Goal: Task Accomplishment & Management: Complete application form

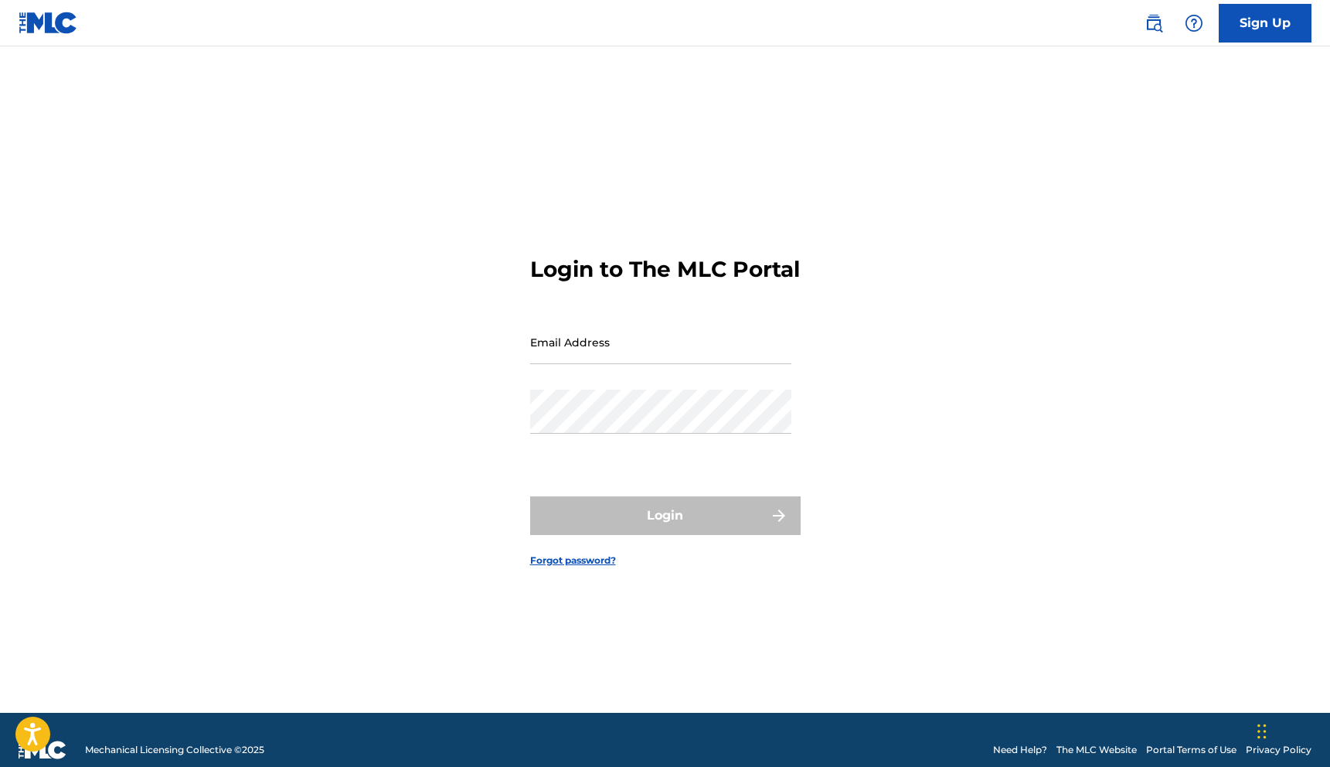
click at [691, 360] on input "Email Address" at bounding box center [660, 342] width 261 height 44
type input "[EMAIL_ADDRESS][DOMAIN_NAME]"
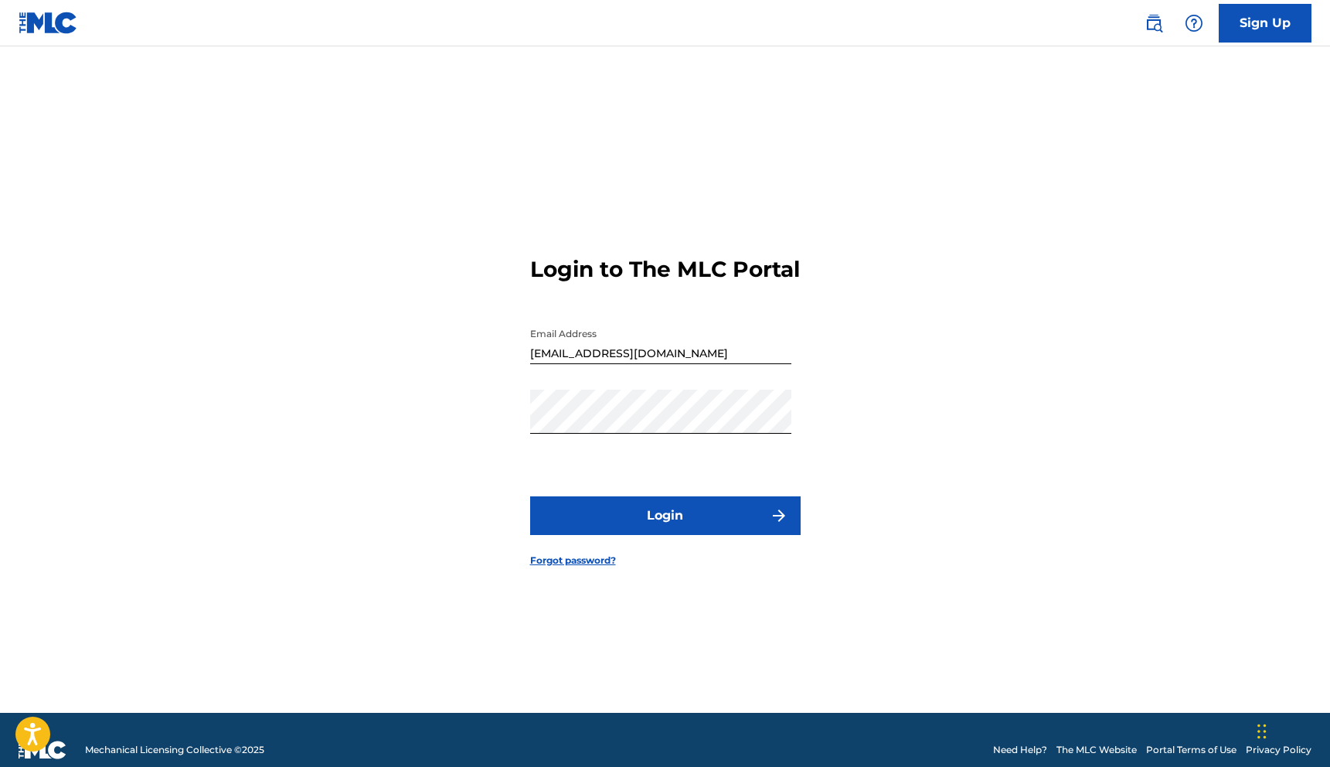
click at [653, 516] on button "Login" at bounding box center [665, 515] width 270 height 39
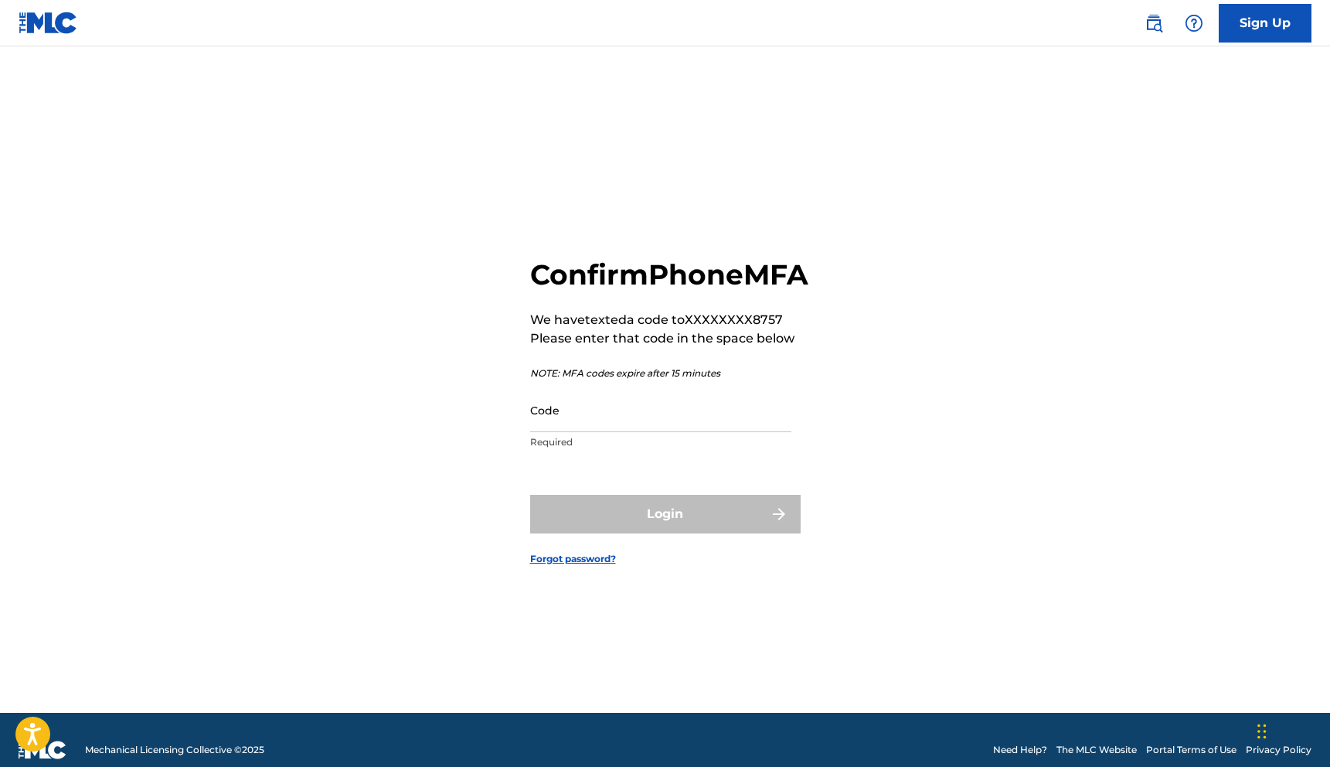
click at [667, 432] on input "Code" at bounding box center [660, 410] width 261 height 44
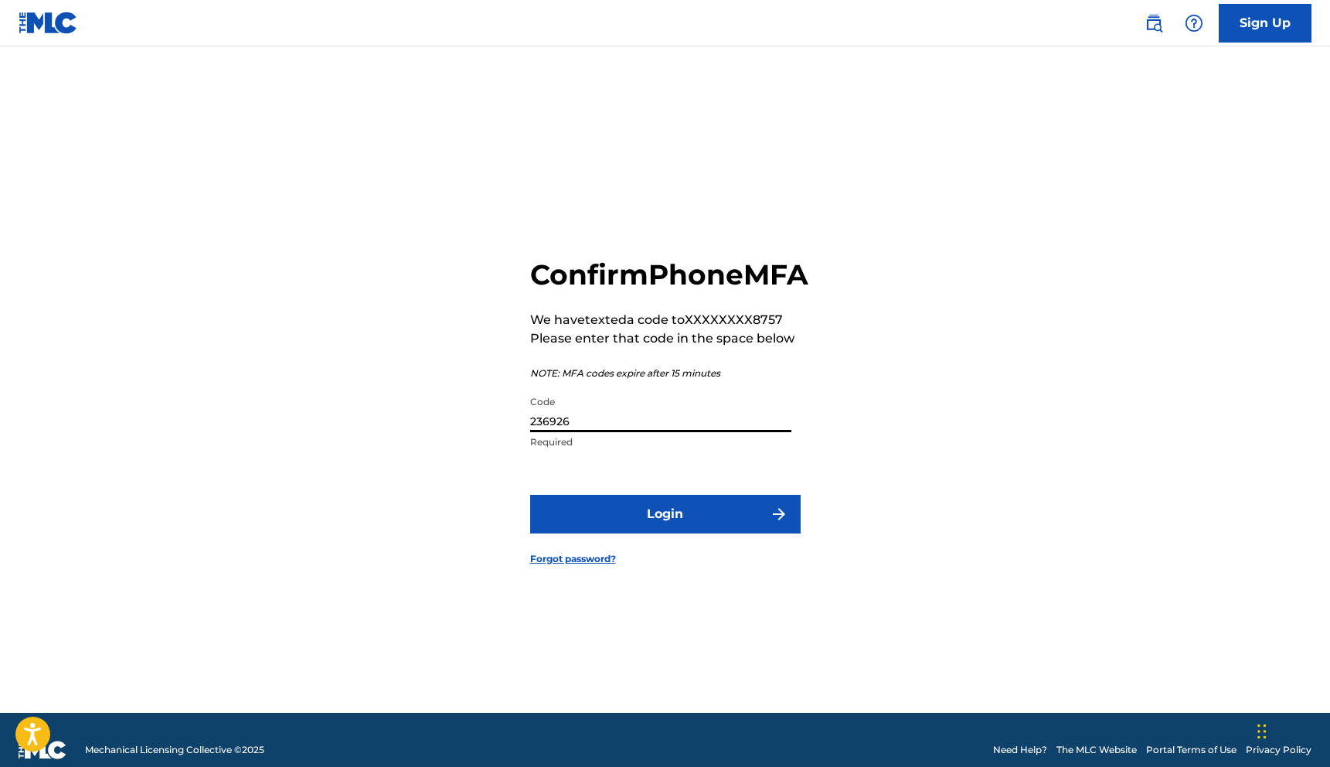
type input "236926"
click at [684, 533] on button "Login" at bounding box center [665, 514] width 270 height 39
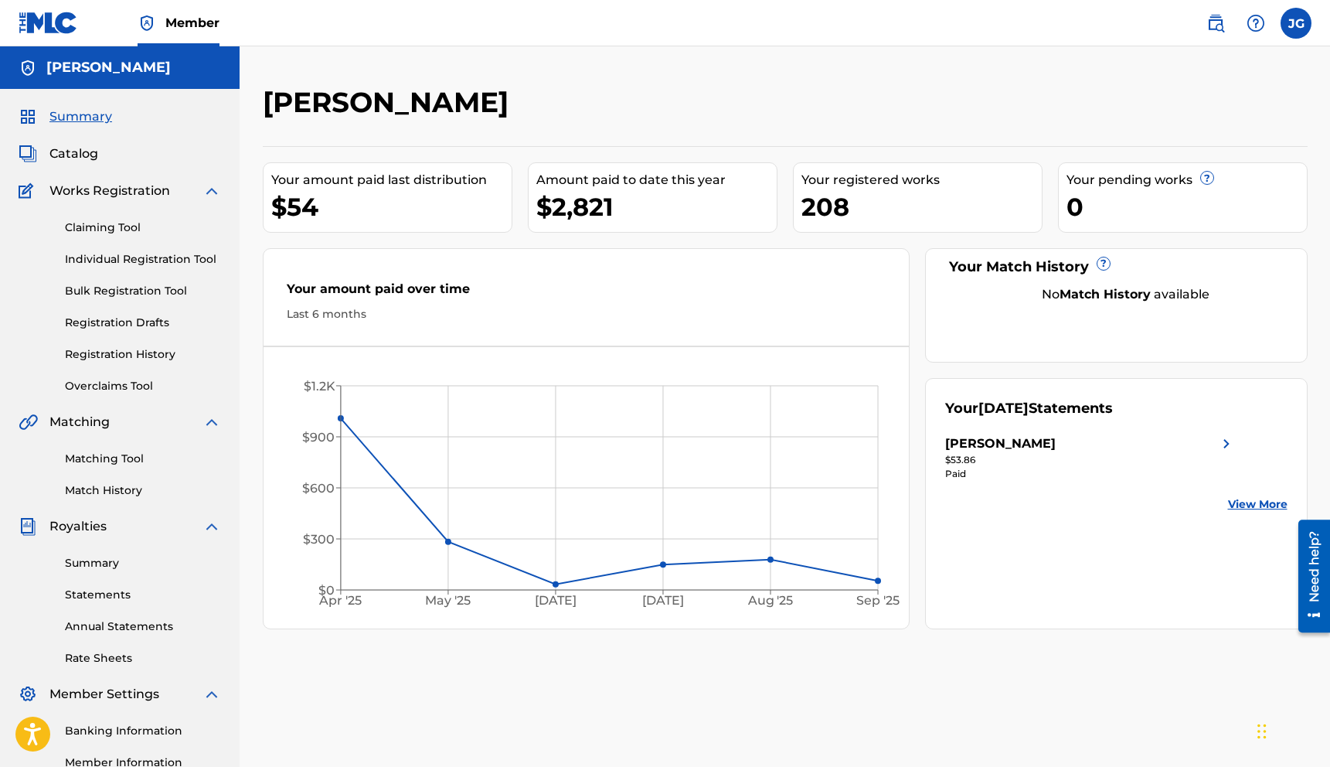
click at [118, 228] on link "Claiming Tool" at bounding box center [143, 227] width 156 height 16
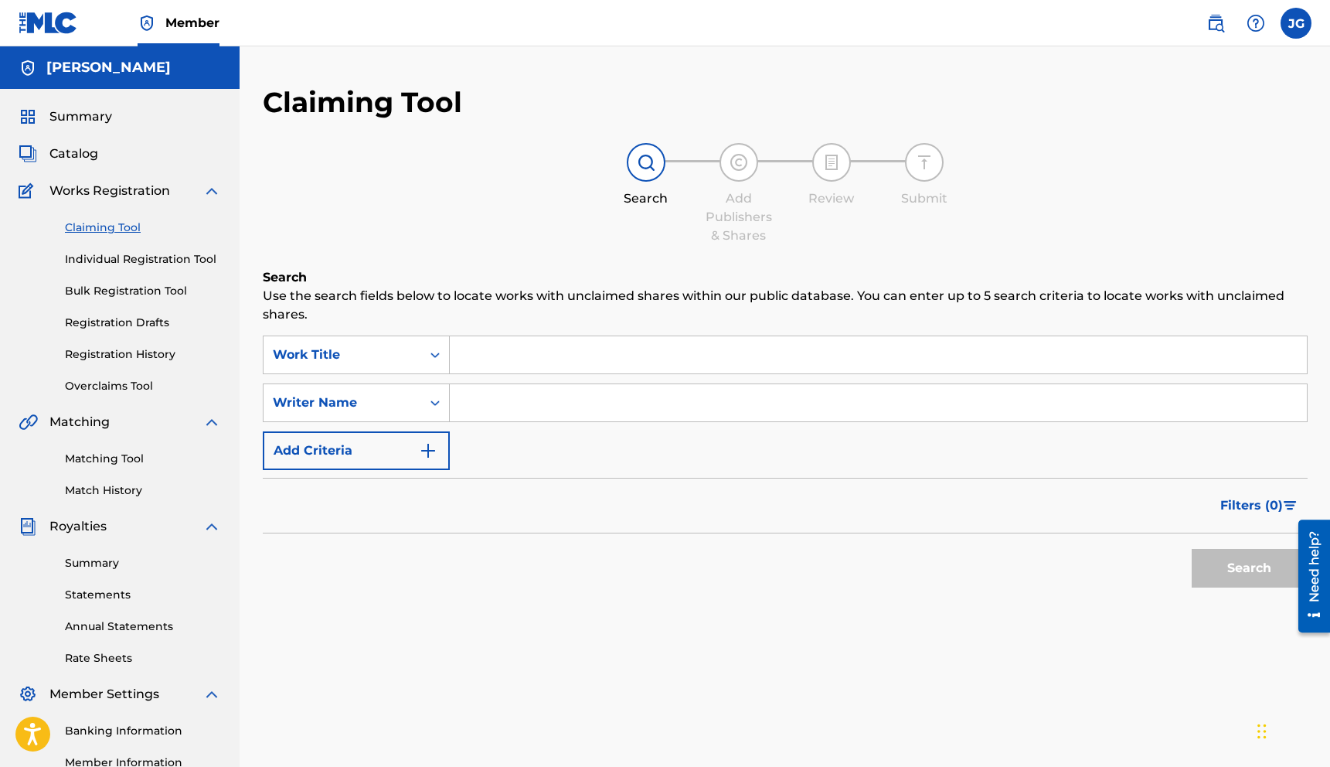
click at [524, 399] on input "Search Form" at bounding box center [878, 402] width 857 height 37
type input "[PERSON_NAME]"
click at [1236, 574] on button "Search" at bounding box center [1250, 568] width 116 height 39
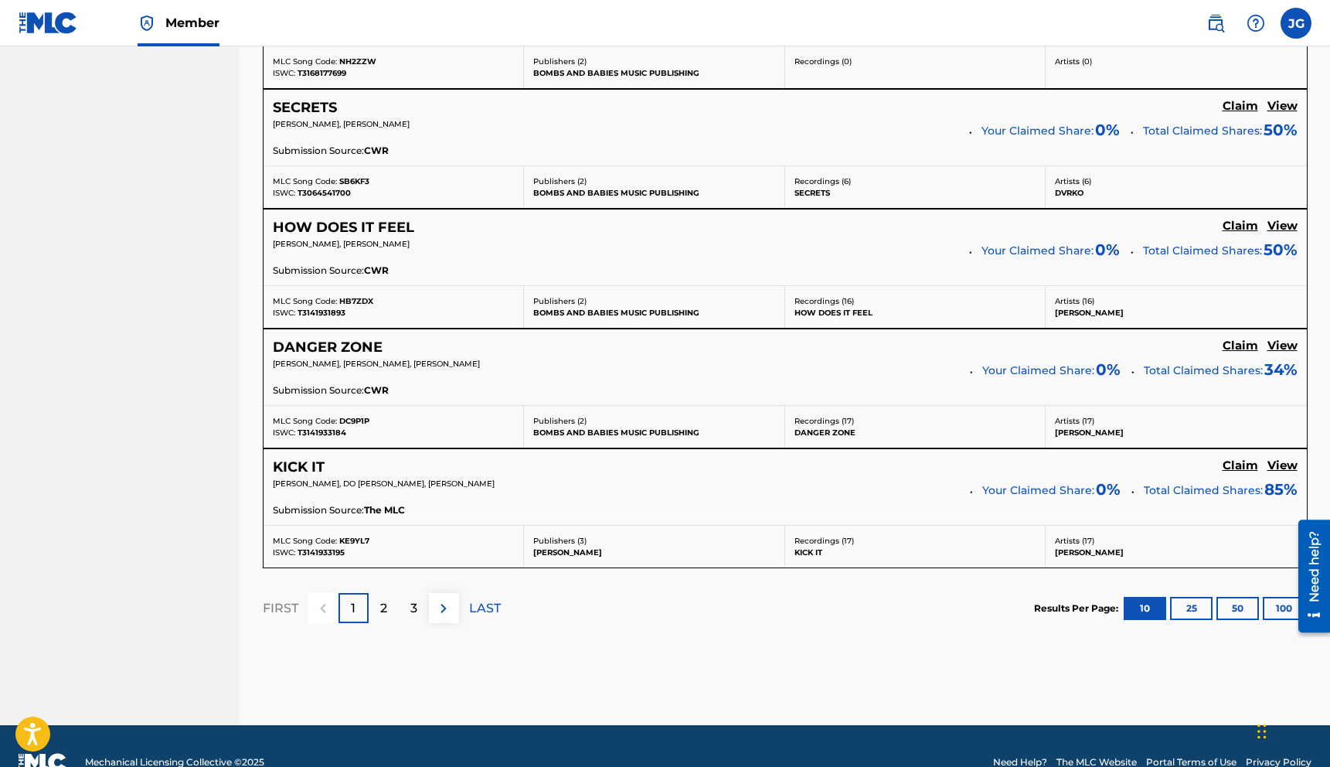
scroll to position [1273, 0]
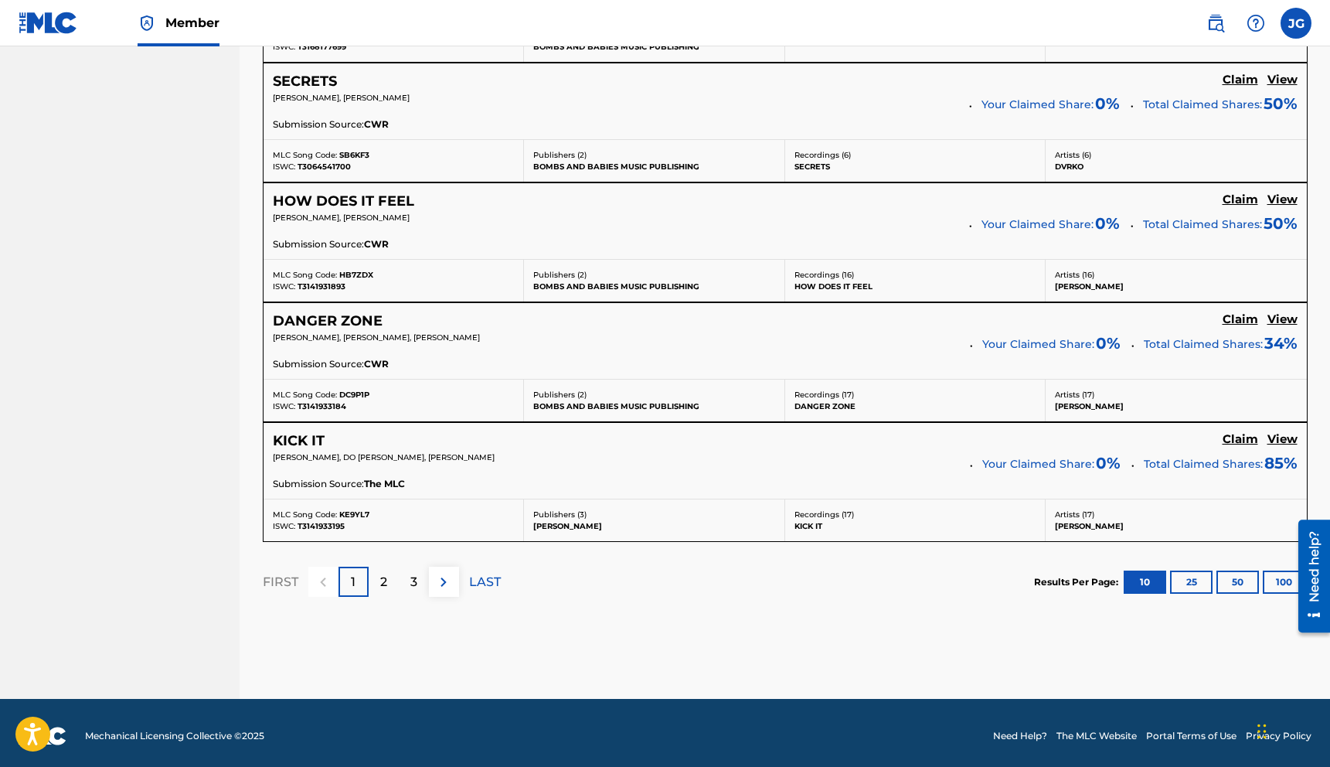
click at [443, 585] on img at bounding box center [443, 582] width 19 height 19
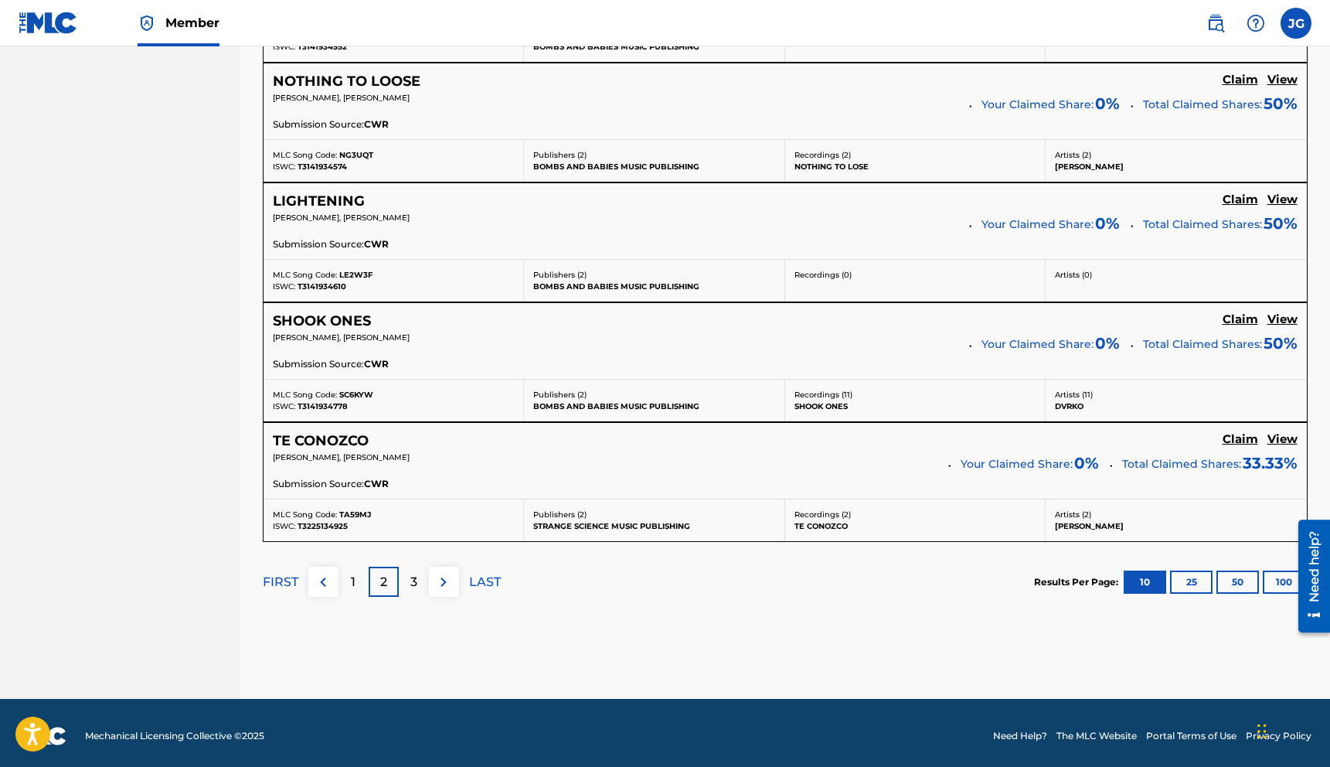
click at [448, 580] on img at bounding box center [443, 582] width 19 height 19
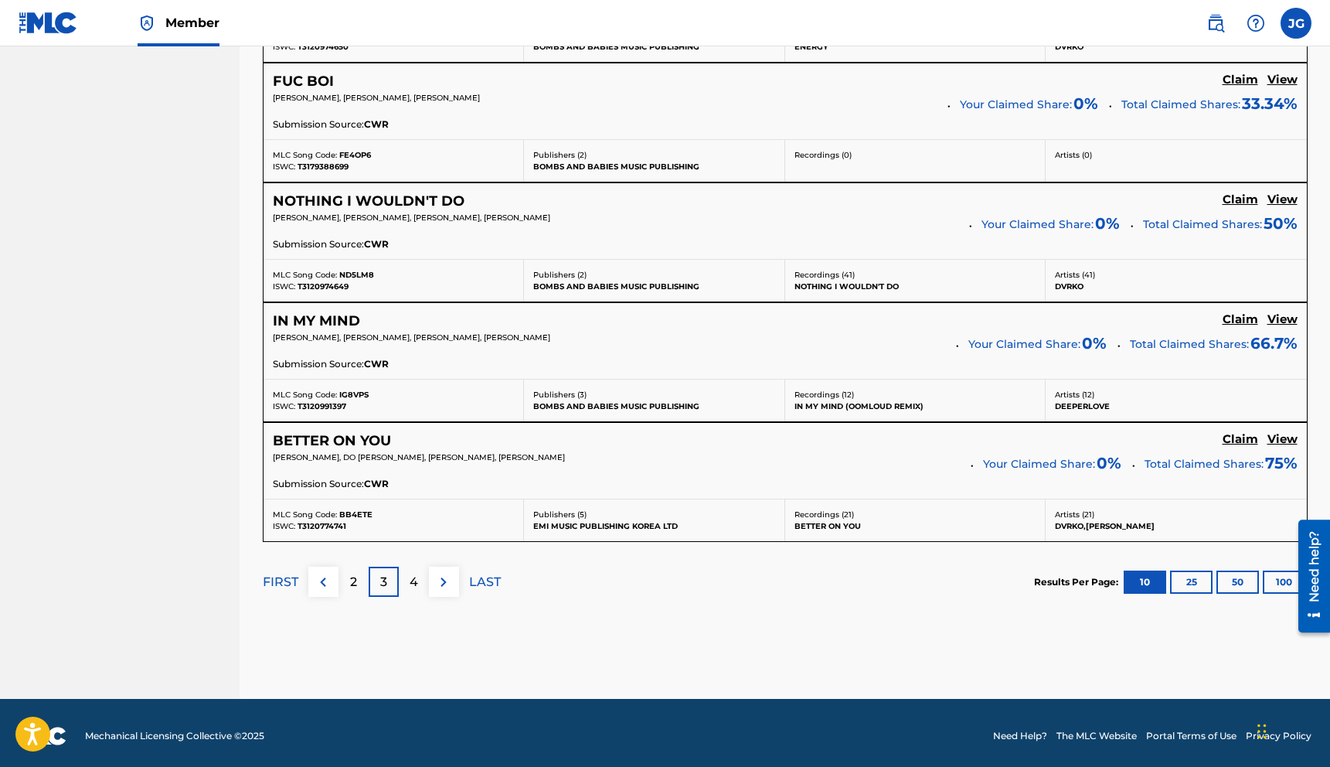
click at [448, 580] on img at bounding box center [443, 582] width 19 height 19
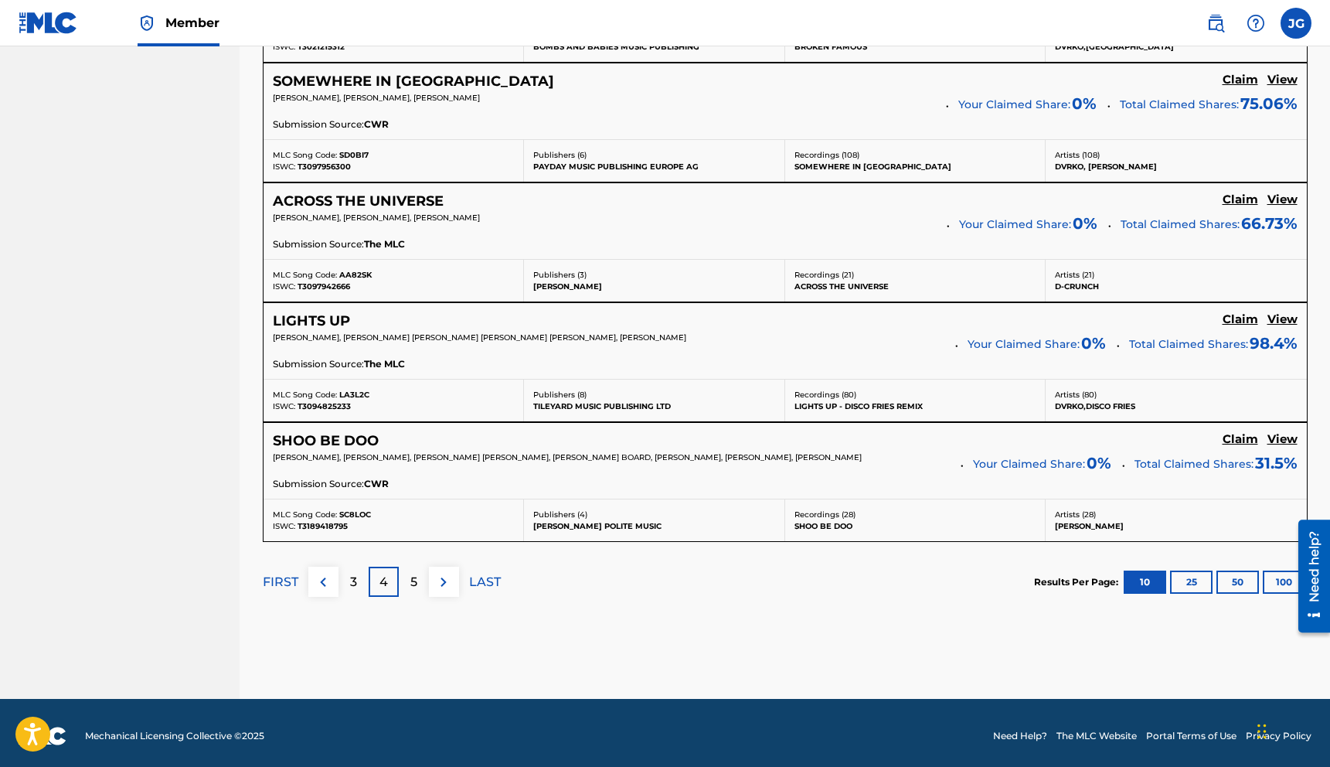
click at [446, 583] on img at bounding box center [443, 582] width 19 height 19
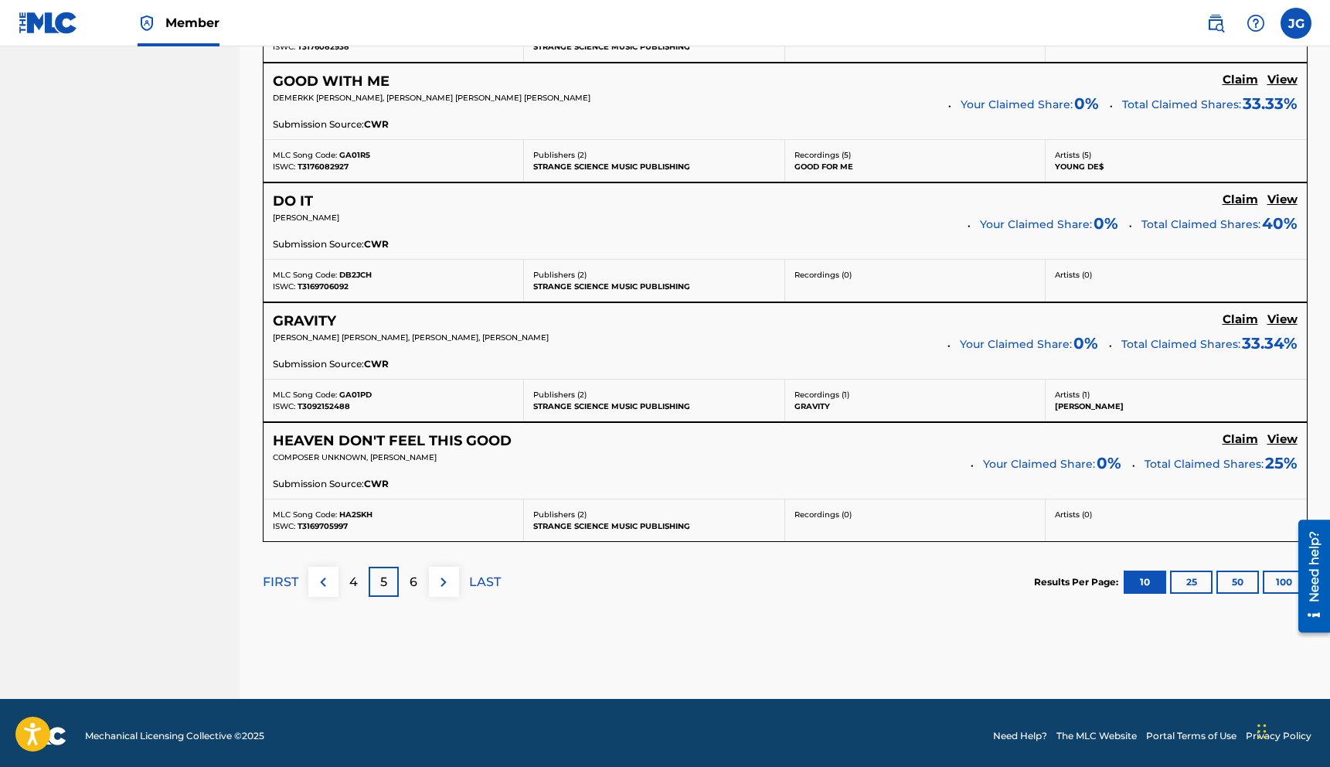
click at [445, 583] on img at bounding box center [443, 582] width 19 height 19
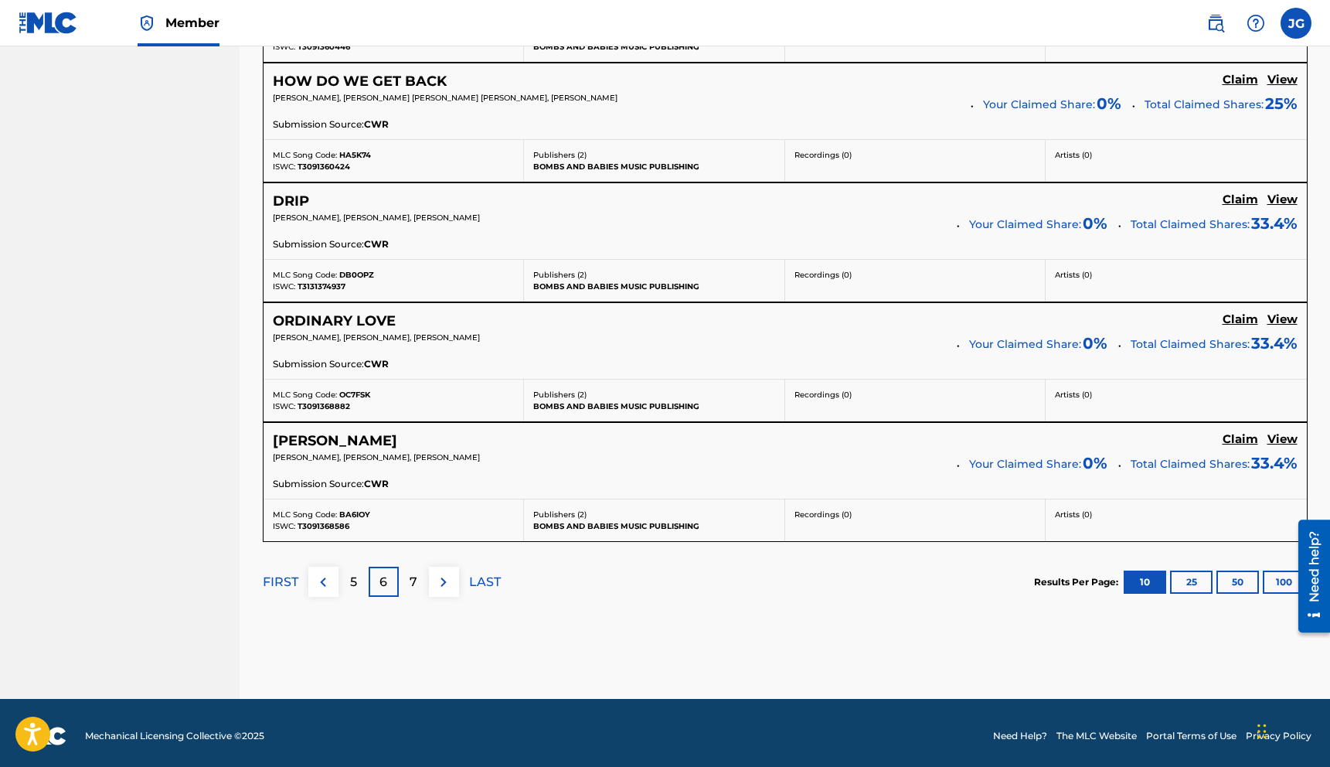
click at [445, 583] on img at bounding box center [443, 582] width 19 height 19
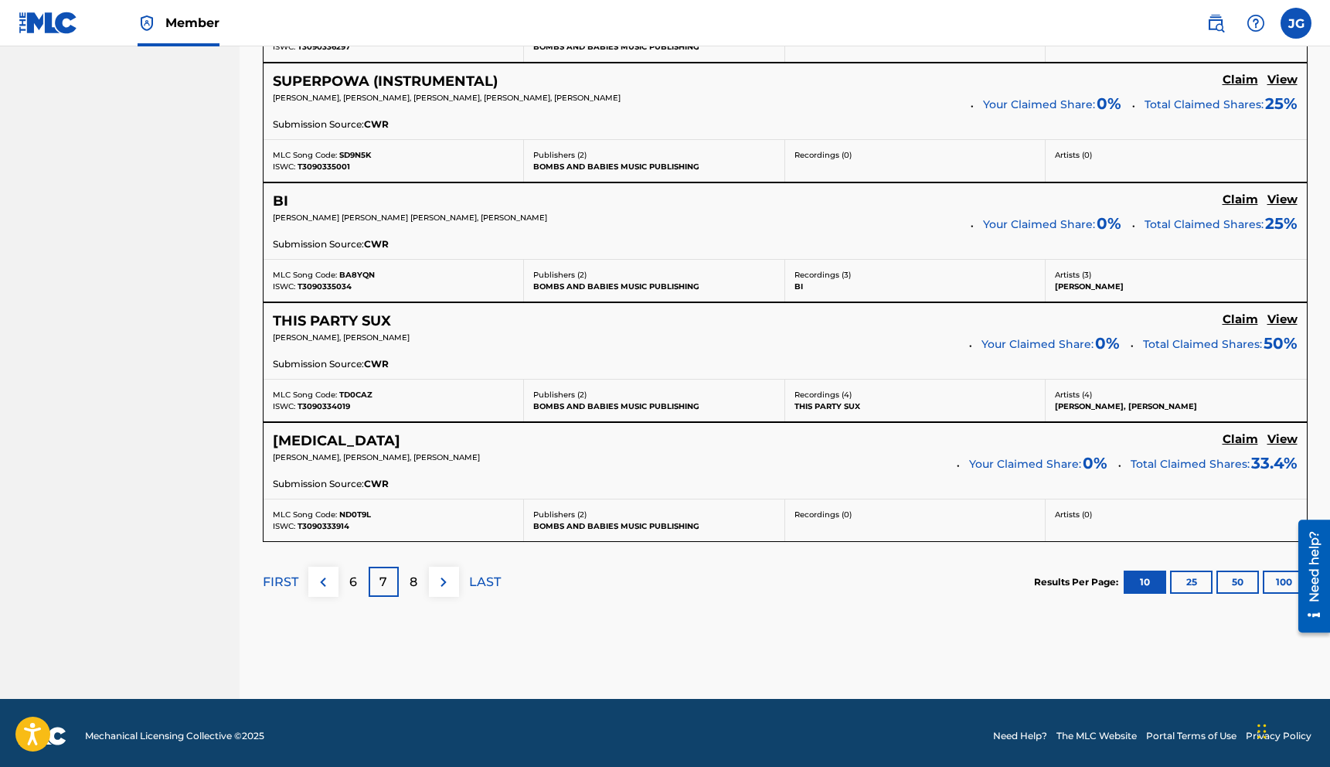
click at [445, 583] on img at bounding box center [443, 582] width 19 height 19
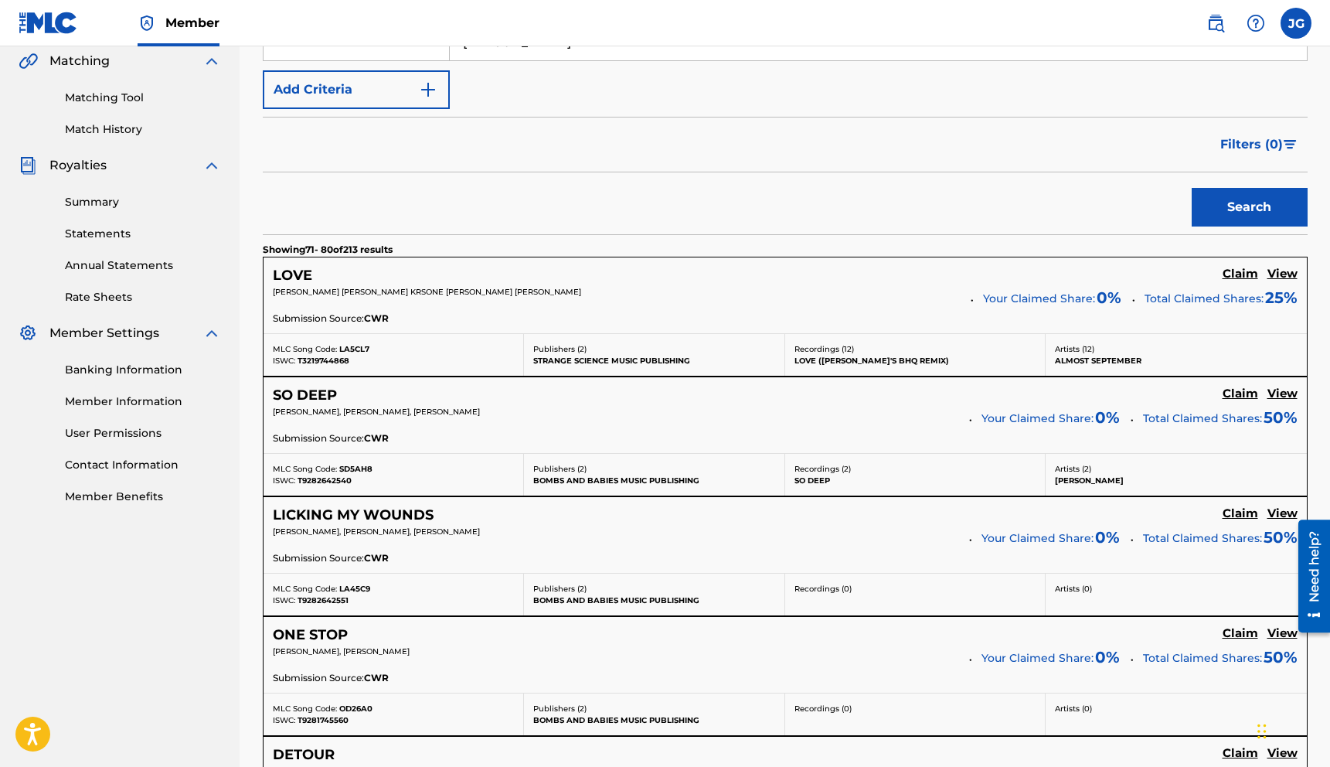
scroll to position [199, 0]
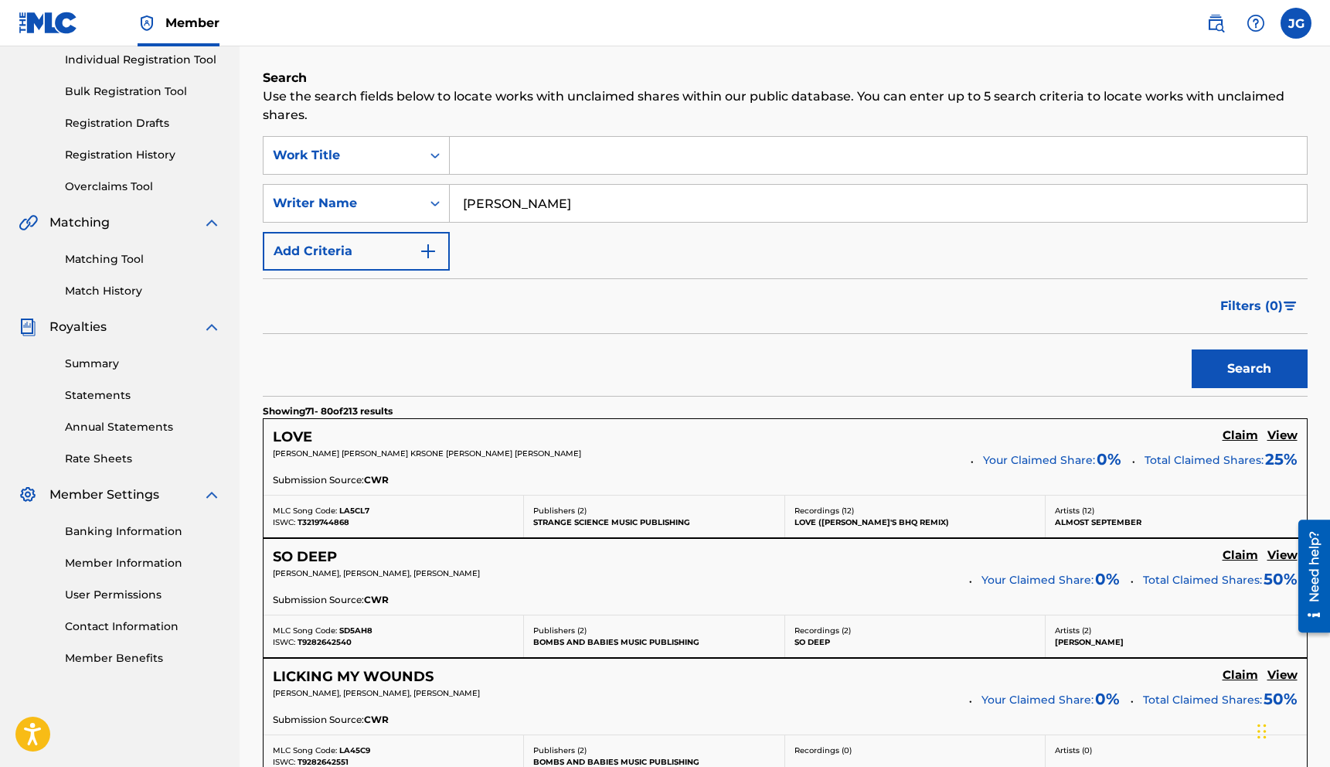
click at [1234, 436] on h5 "Claim" at bounding box center [1240, 435] width 36 height 15
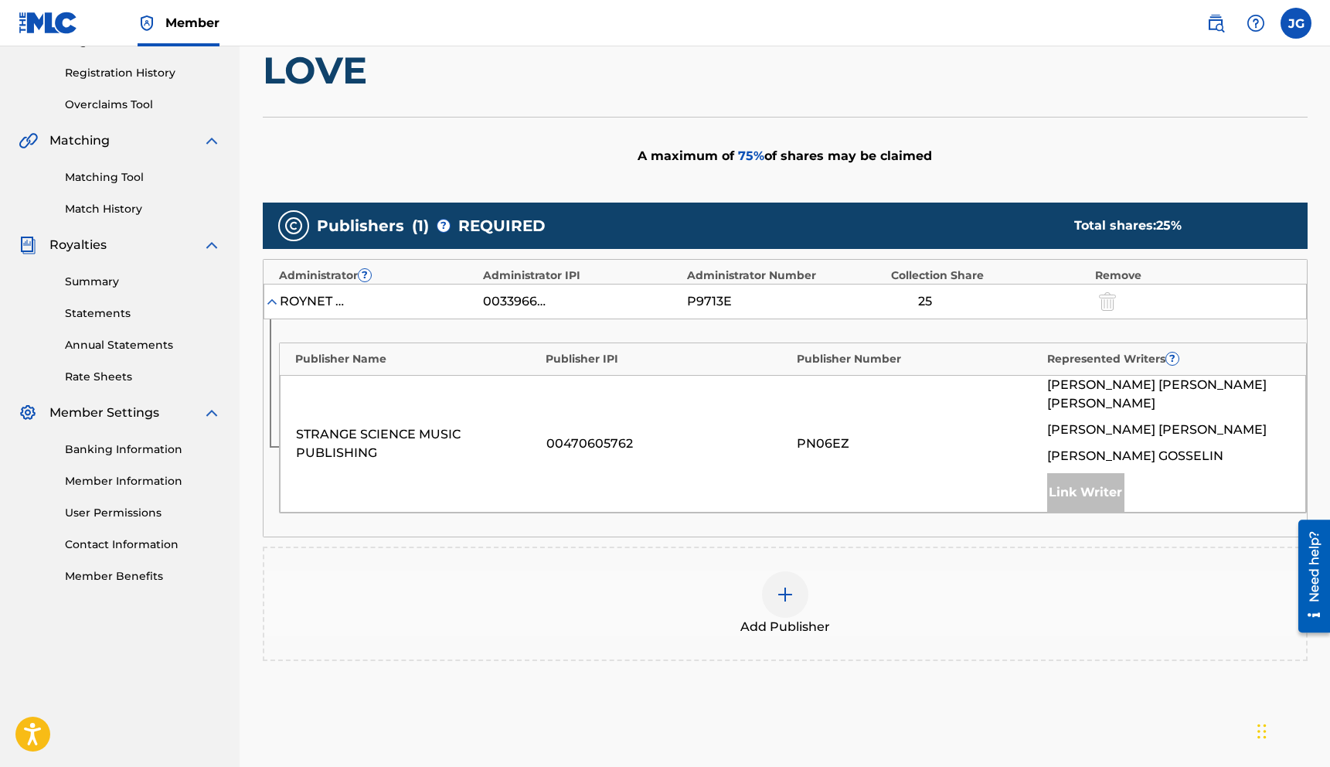
scroll to position [297, 0]
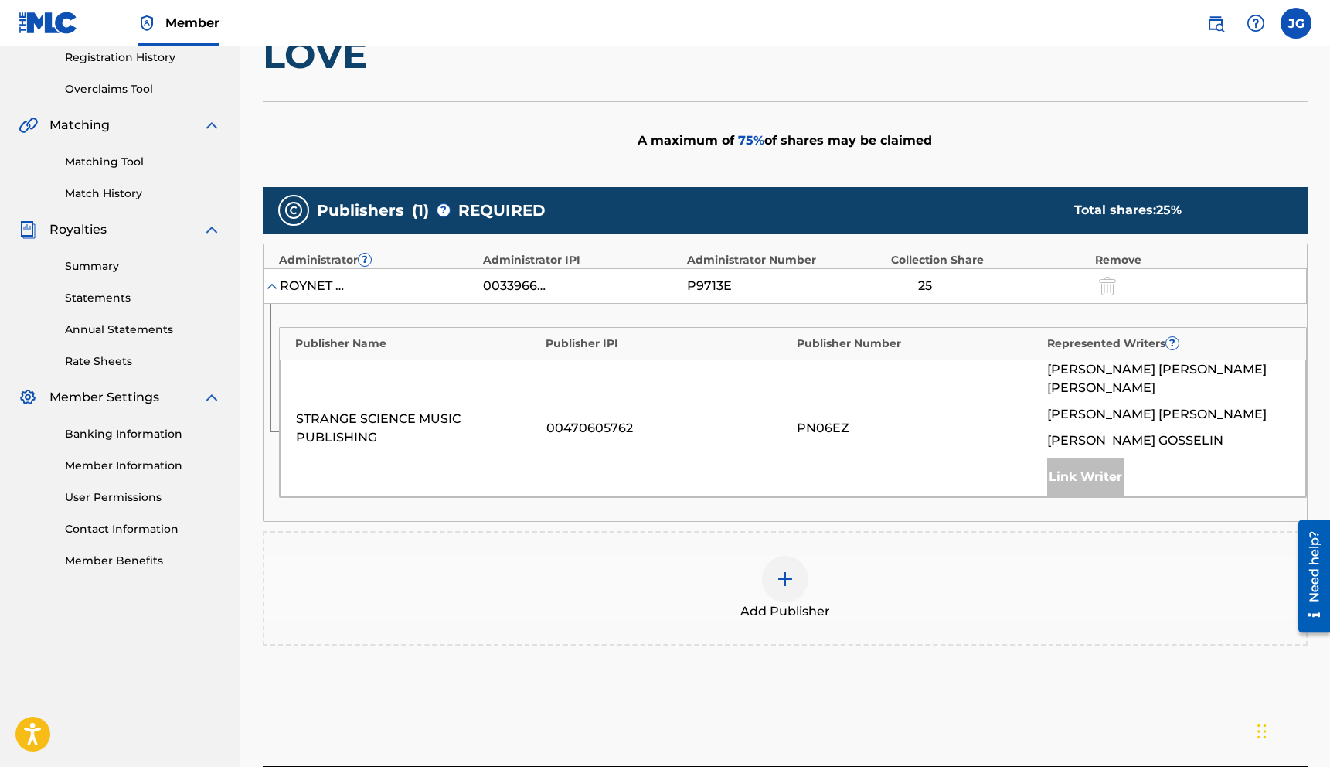
click at [784, 569] on img at bounding box center [785, 578] width 19 height 19
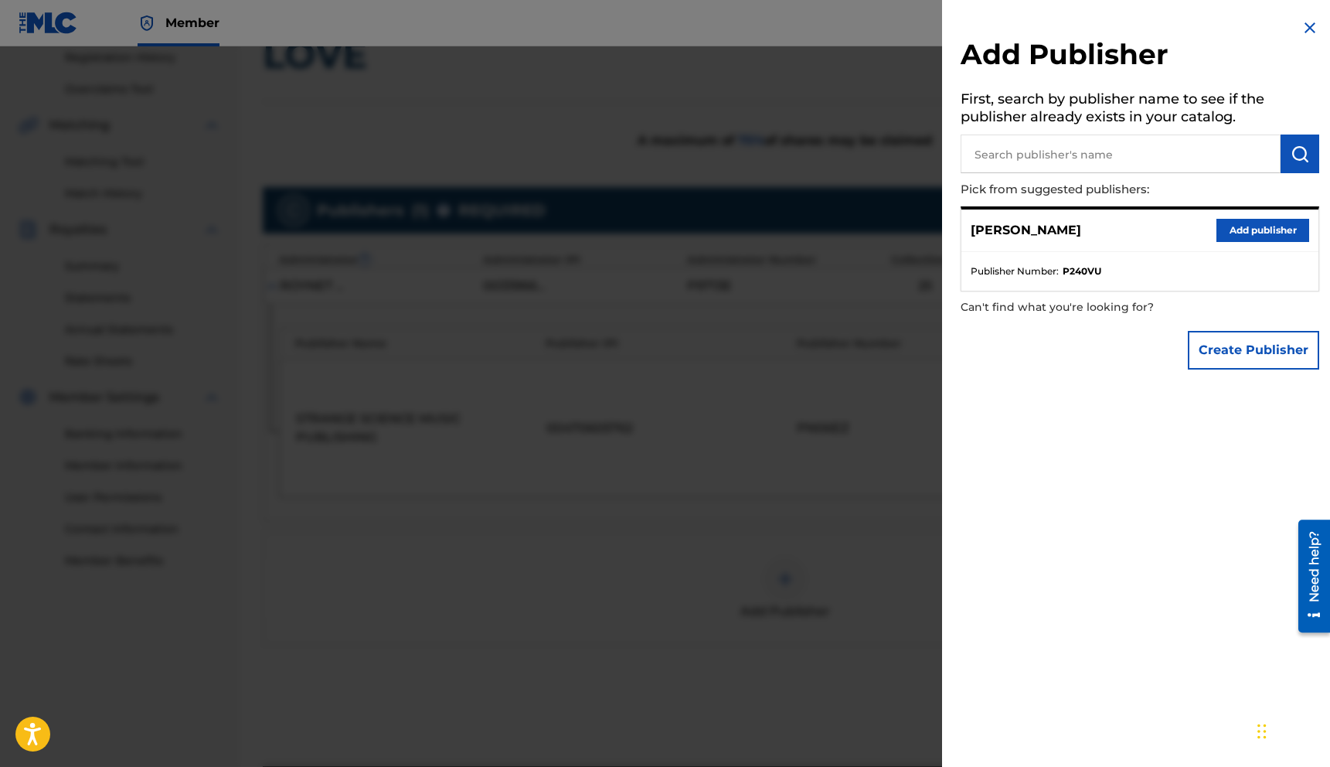
click at [1227, 236] on button "Add publisher" at bounding box center [1262, 230] width 93 height 23
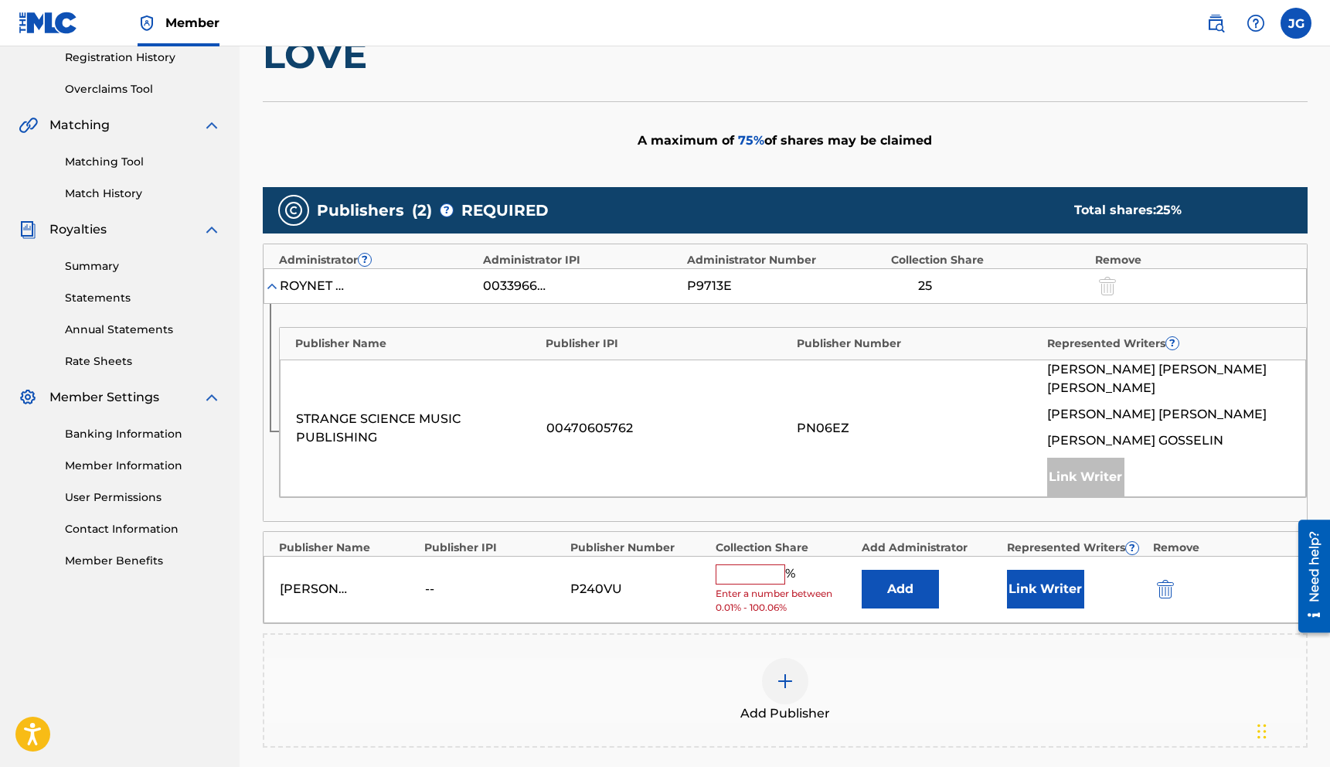
click at [736, 564] on input "text" at bounding box center [751, 574] width 70 height 20
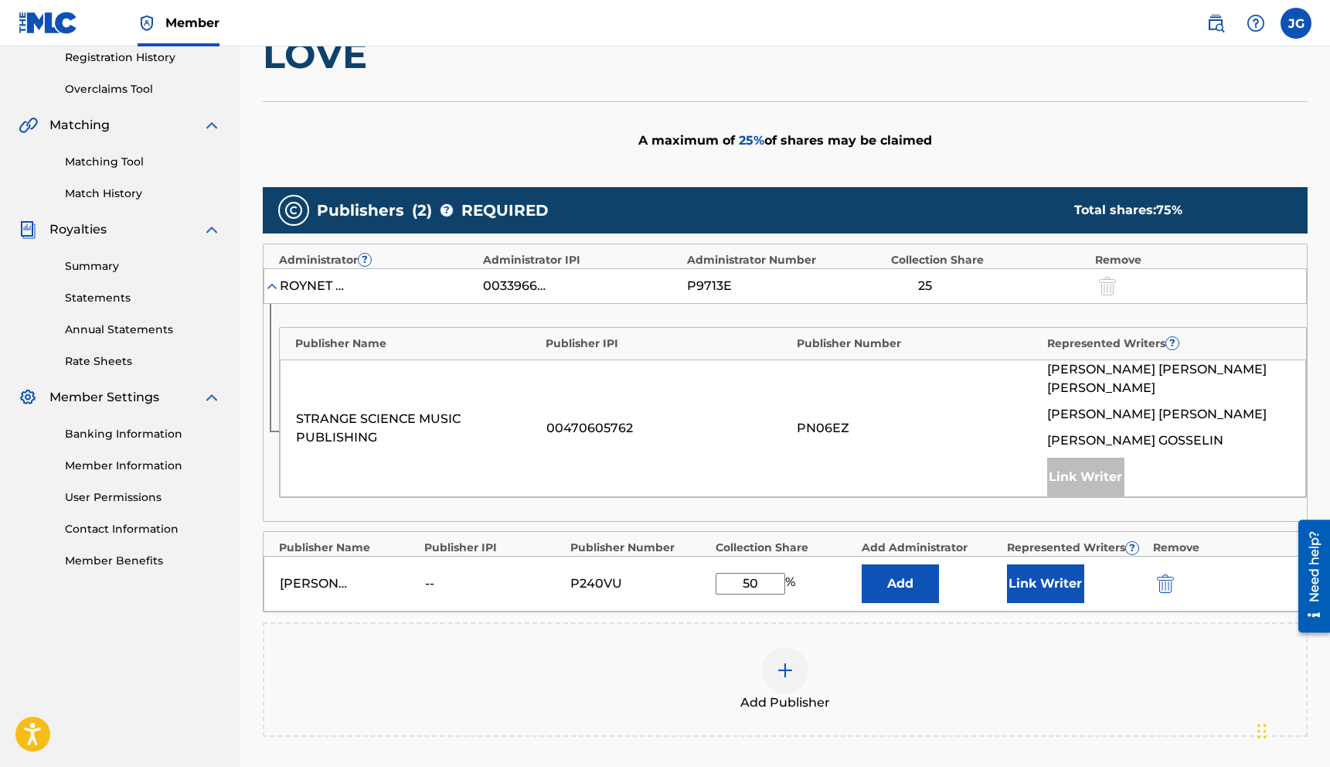
type input "50"
click at [1035, 570] on button "Link Writer" at bounding box center [1045, 583] width 77 height 39
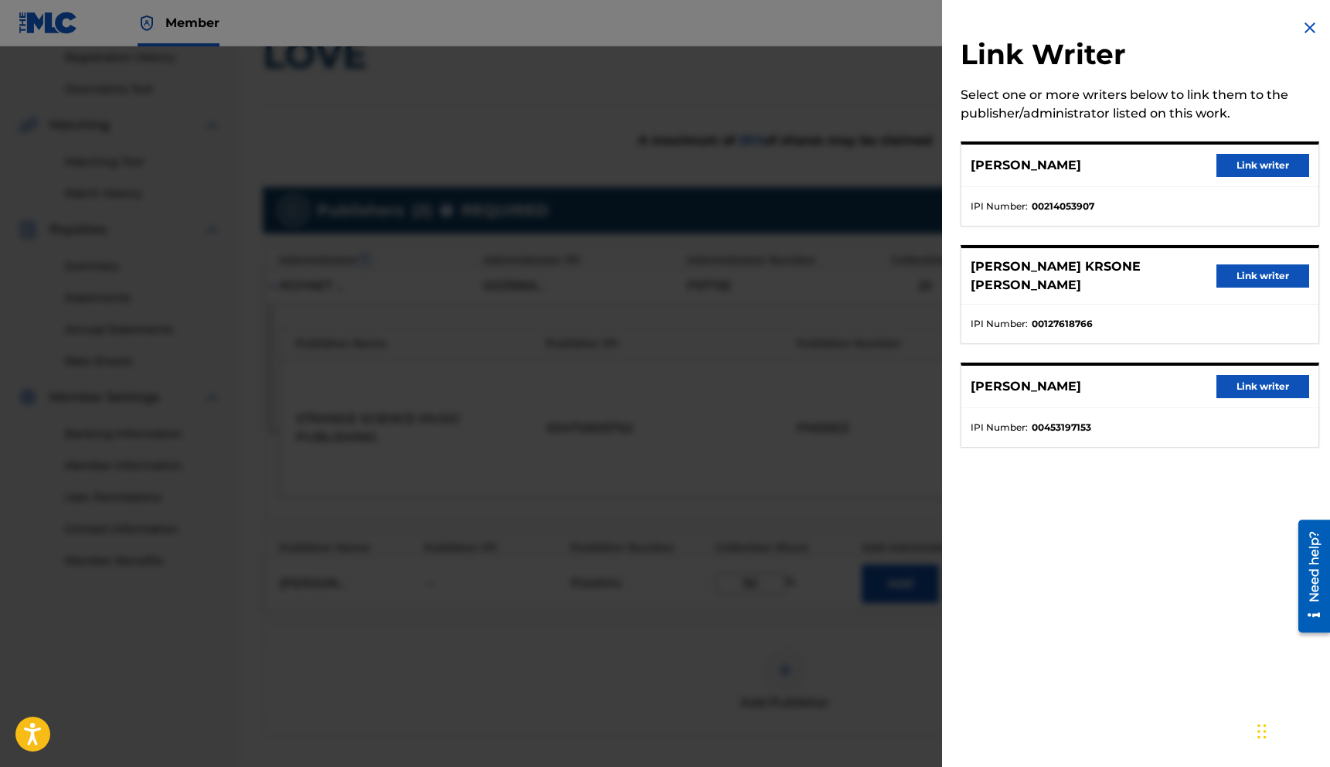
click at [1244, 375] on button "Link writer" at bounding box center [1262, 386] width 93 height 23
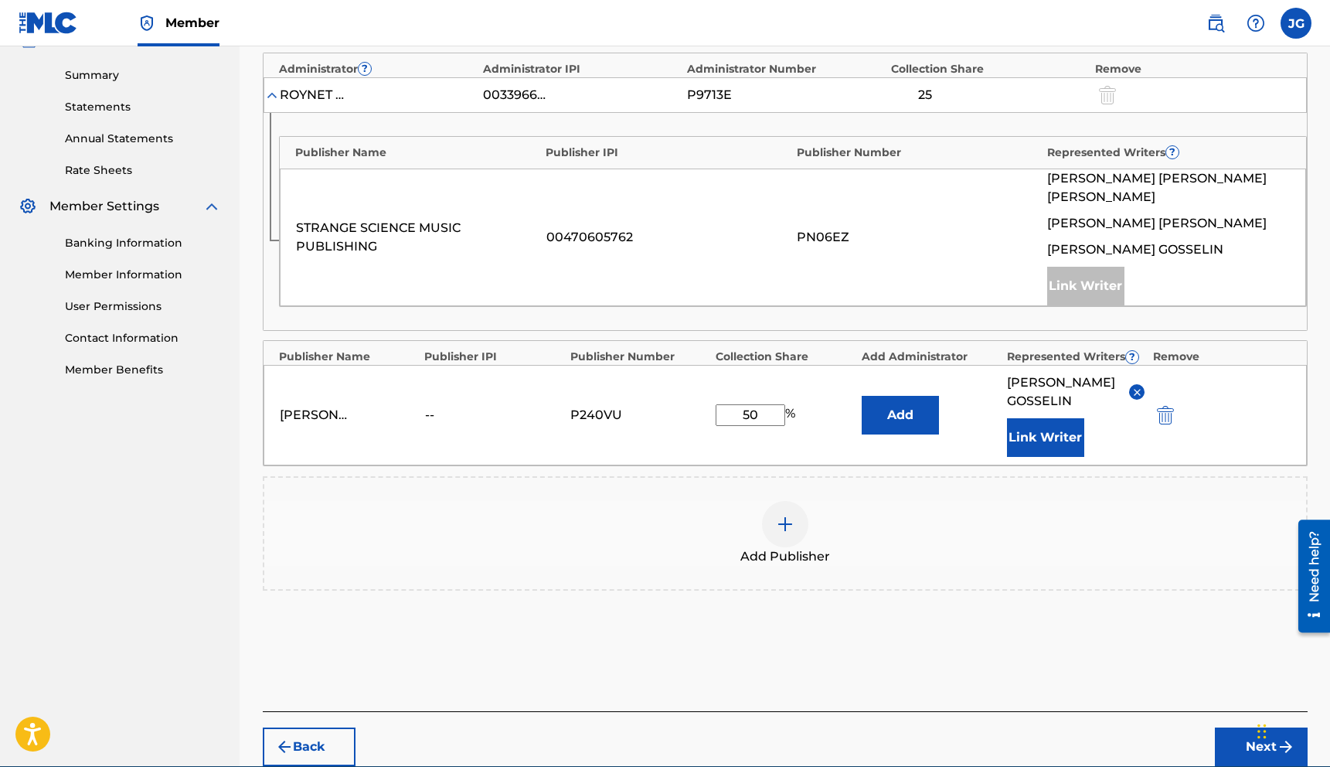
scroll to position [542, 0]
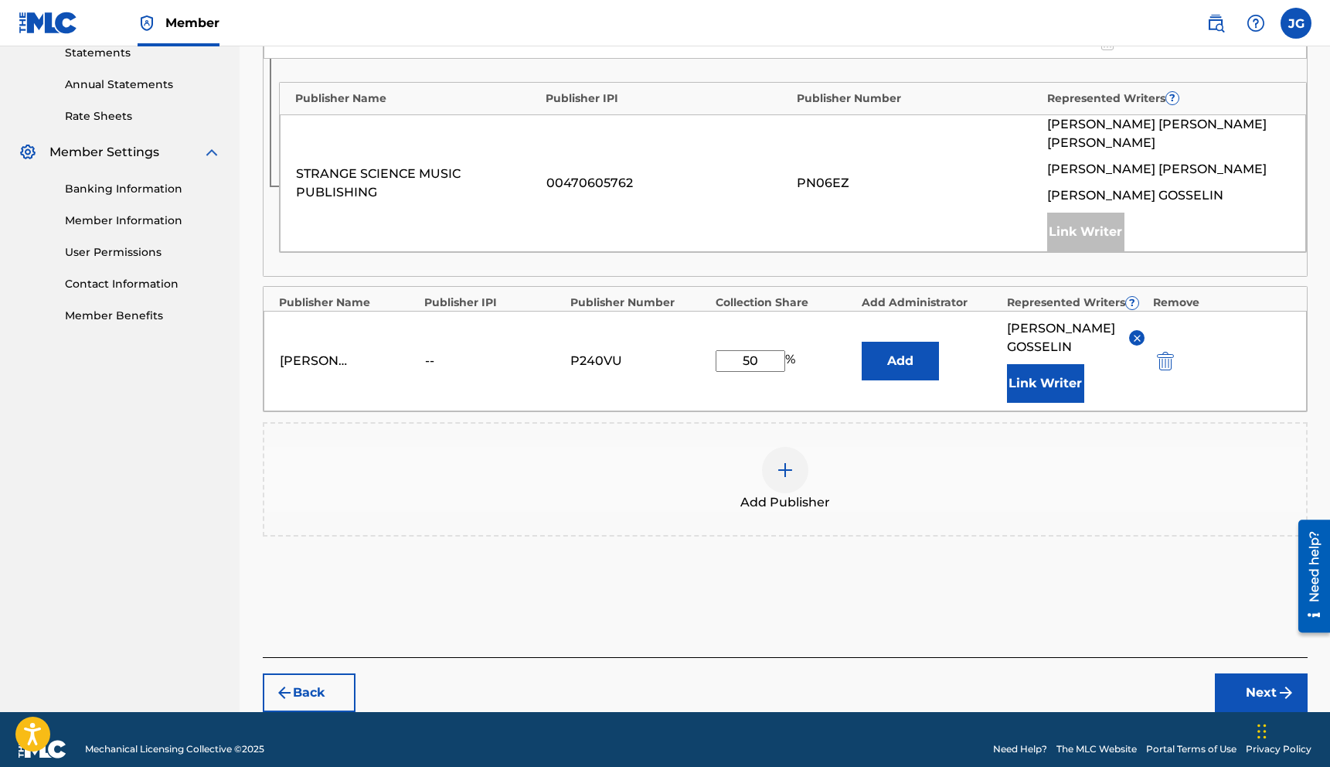
click at [1249, 676] on button "Next" at bounding box center [1261, 692] width 93 height 39
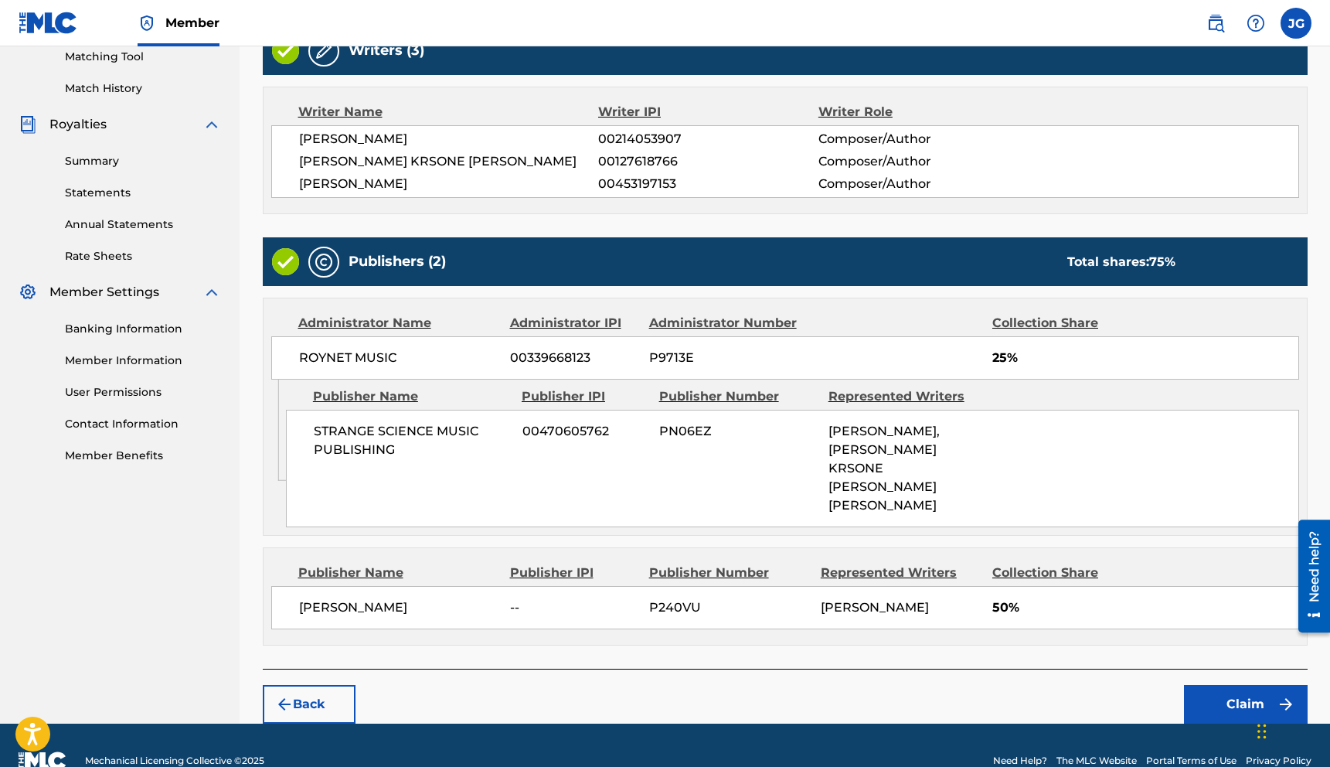
scroll to position [411, 0]
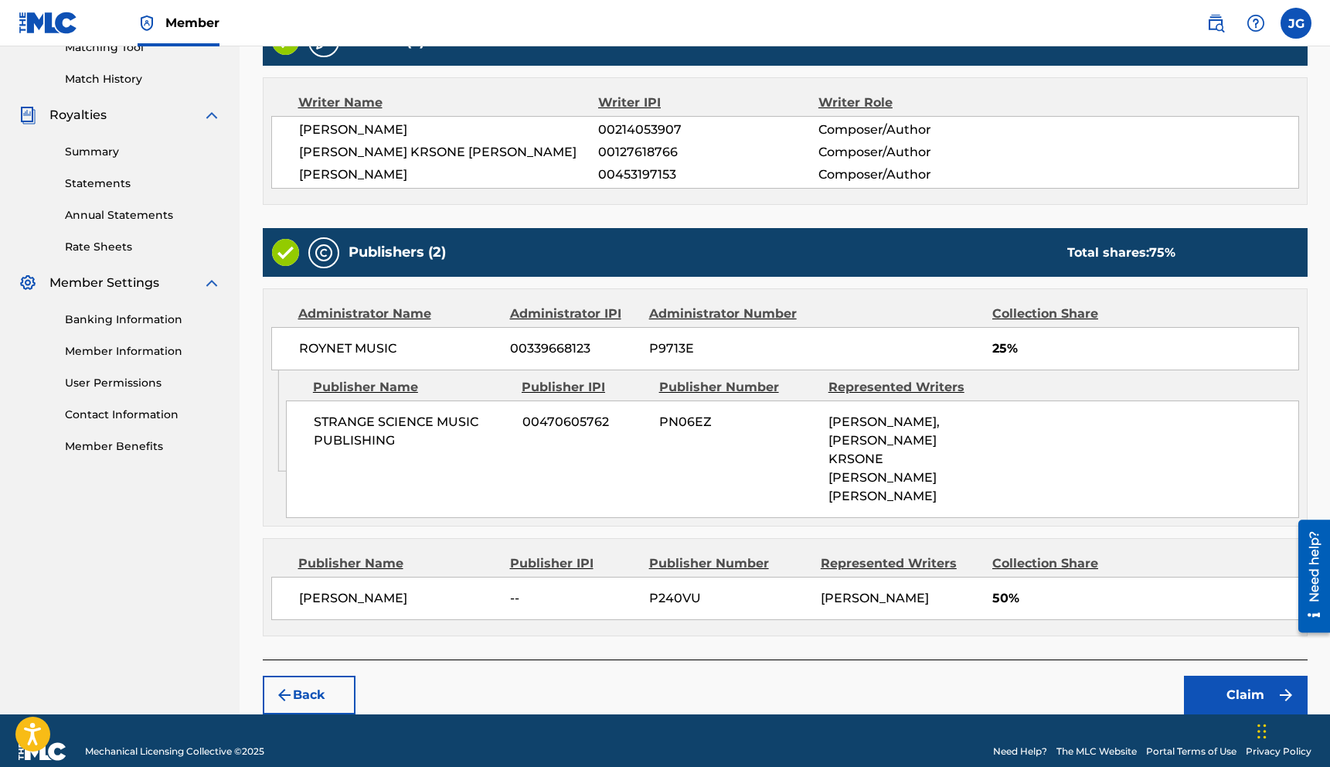
click at [1249, 675] on button "Claim" at bounding box center [1246, 694] width 124 height 39
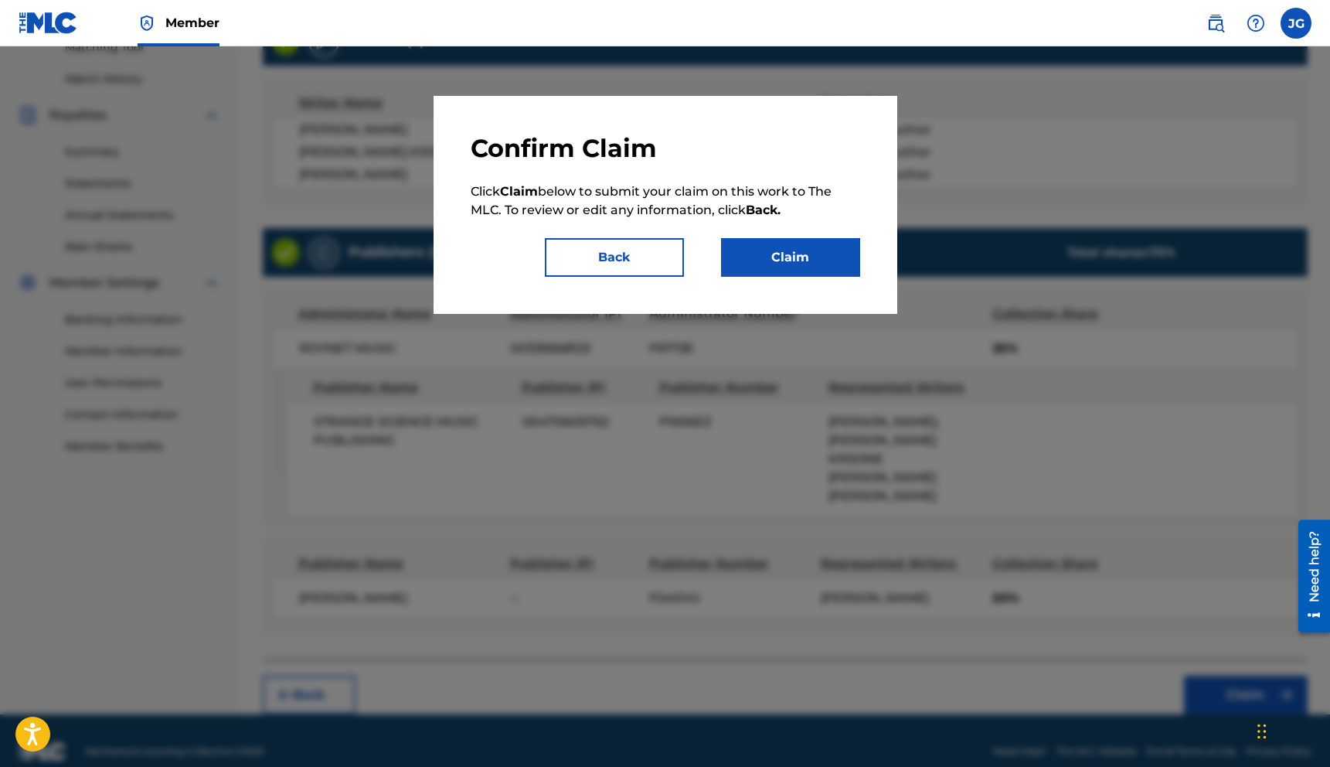
click at [780, 272] on button "Claim" at bounding box center [790, 257] width 139 height 39
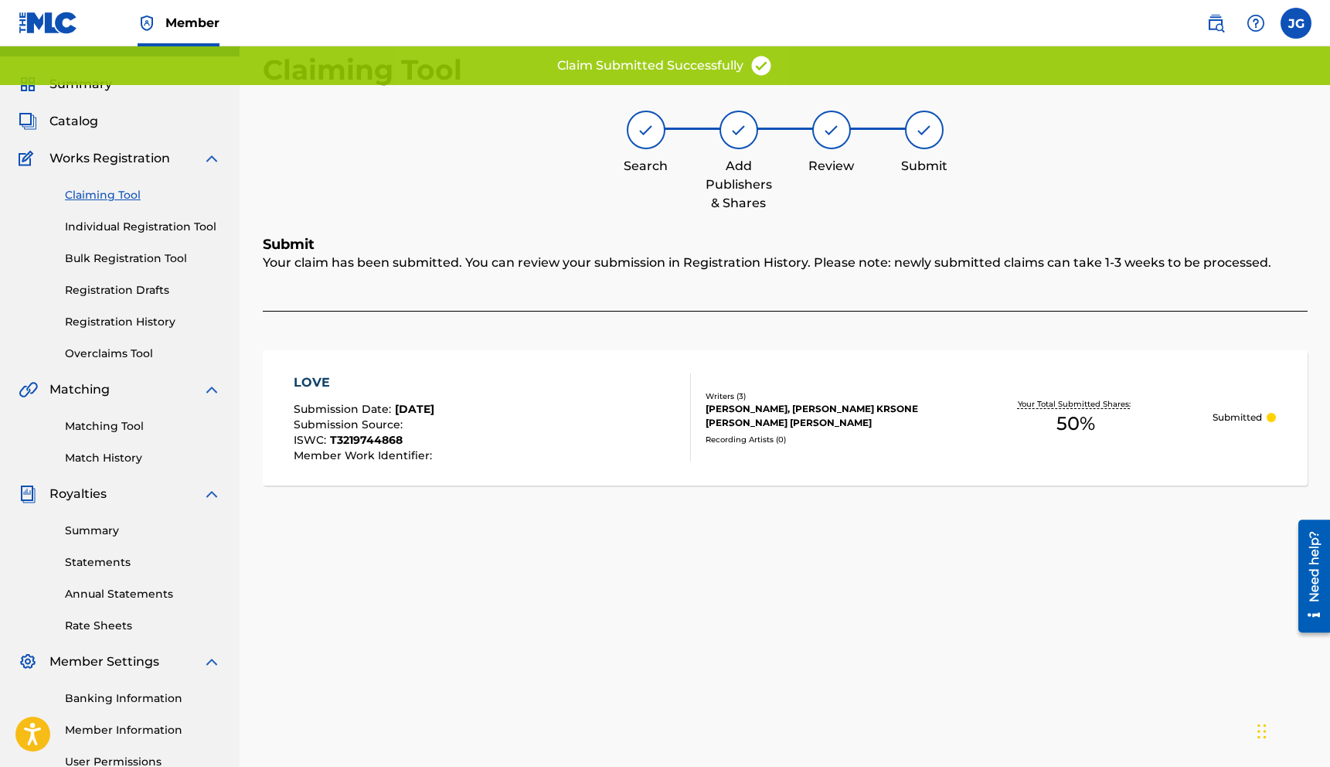
scroll to position [0, 0]
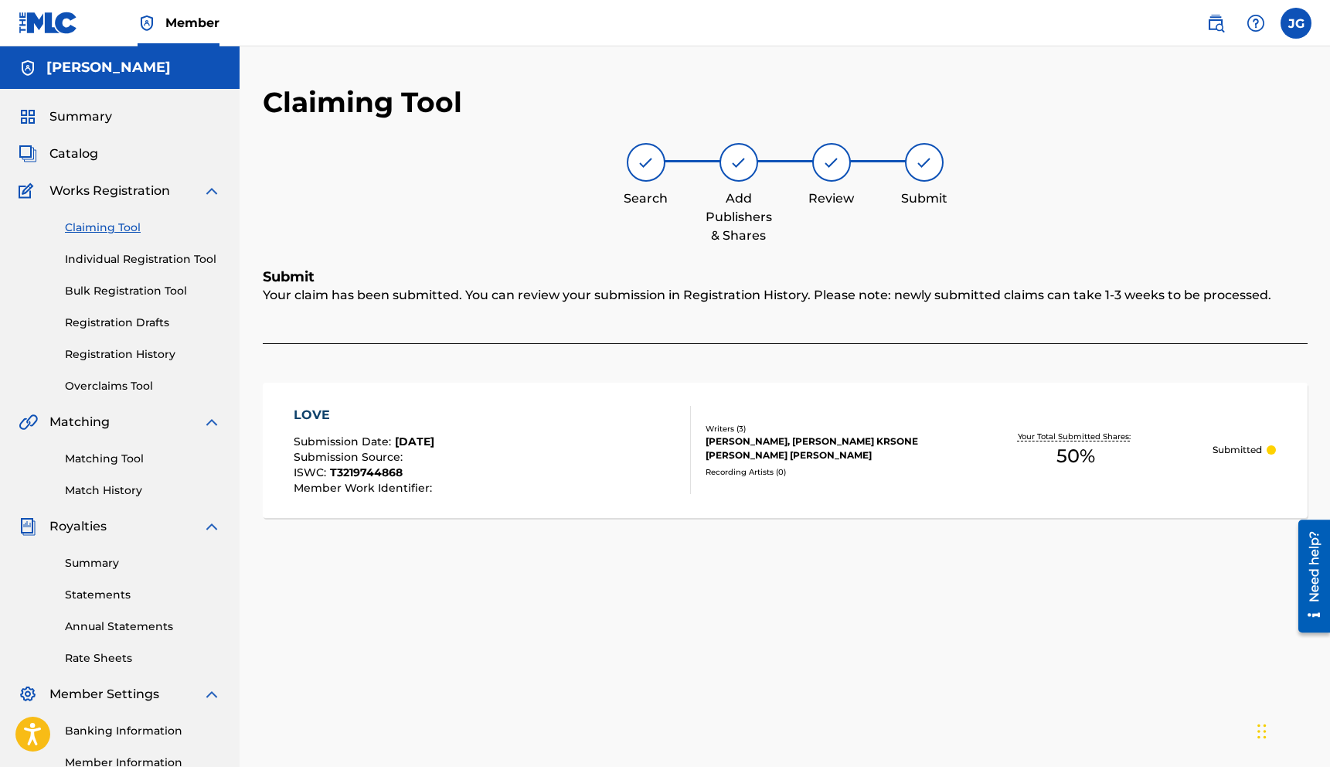
click at [119, 227] on link "Claiming Tool" at bounding box center [143, 227] width 156 height 16
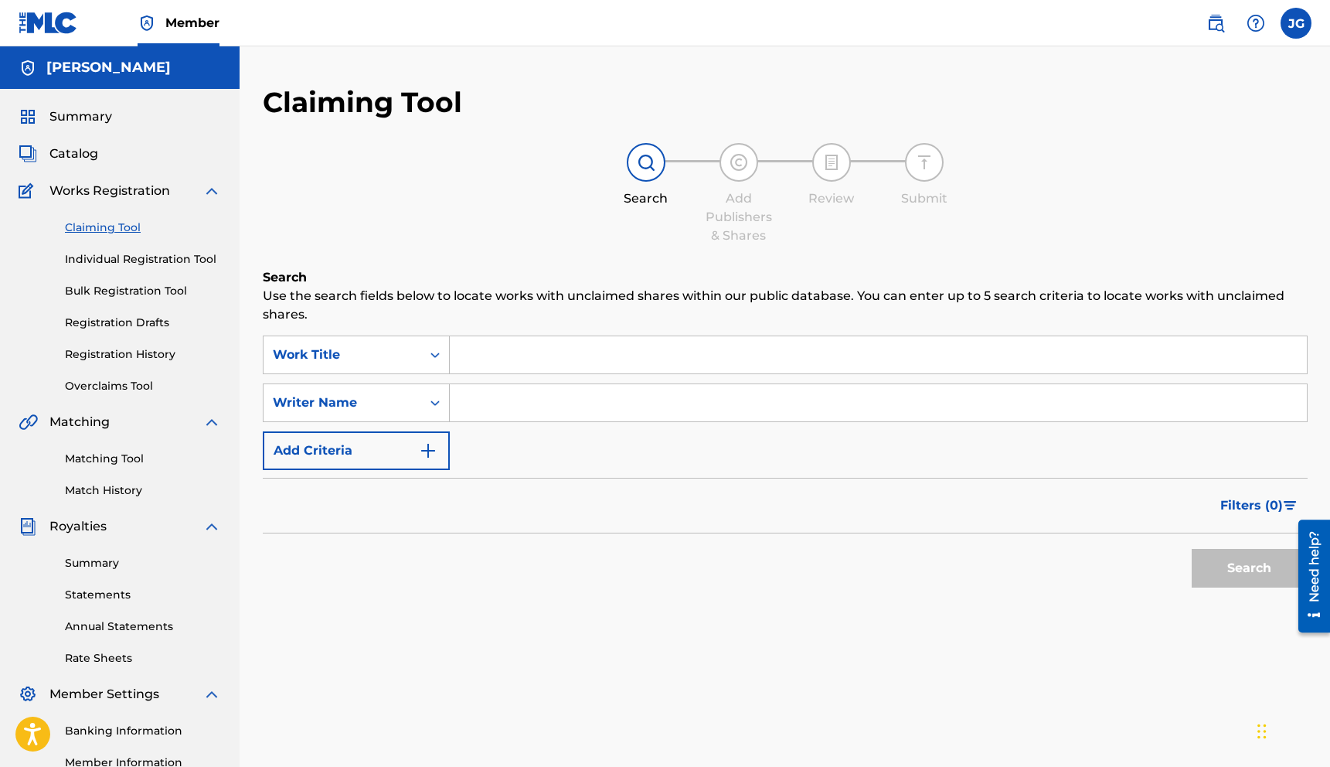
click at [535, 404] on input "Search Form" at bounding box center [878, 402] width 857 height 37
type input "[PERSON_NAME]"
click at [1192, 549] on button "Search" at bounding box center [1250, 568] width 116 height 39
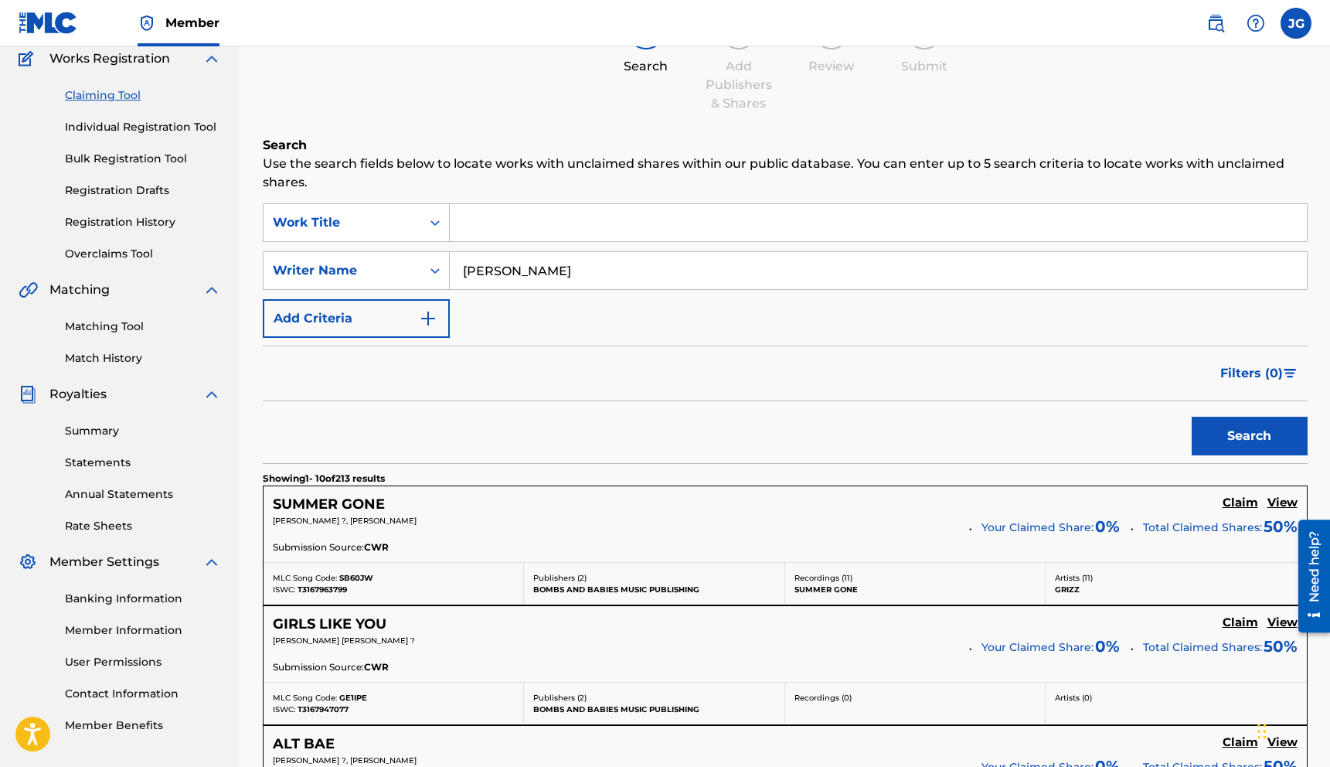
scroll to position [138, 0]
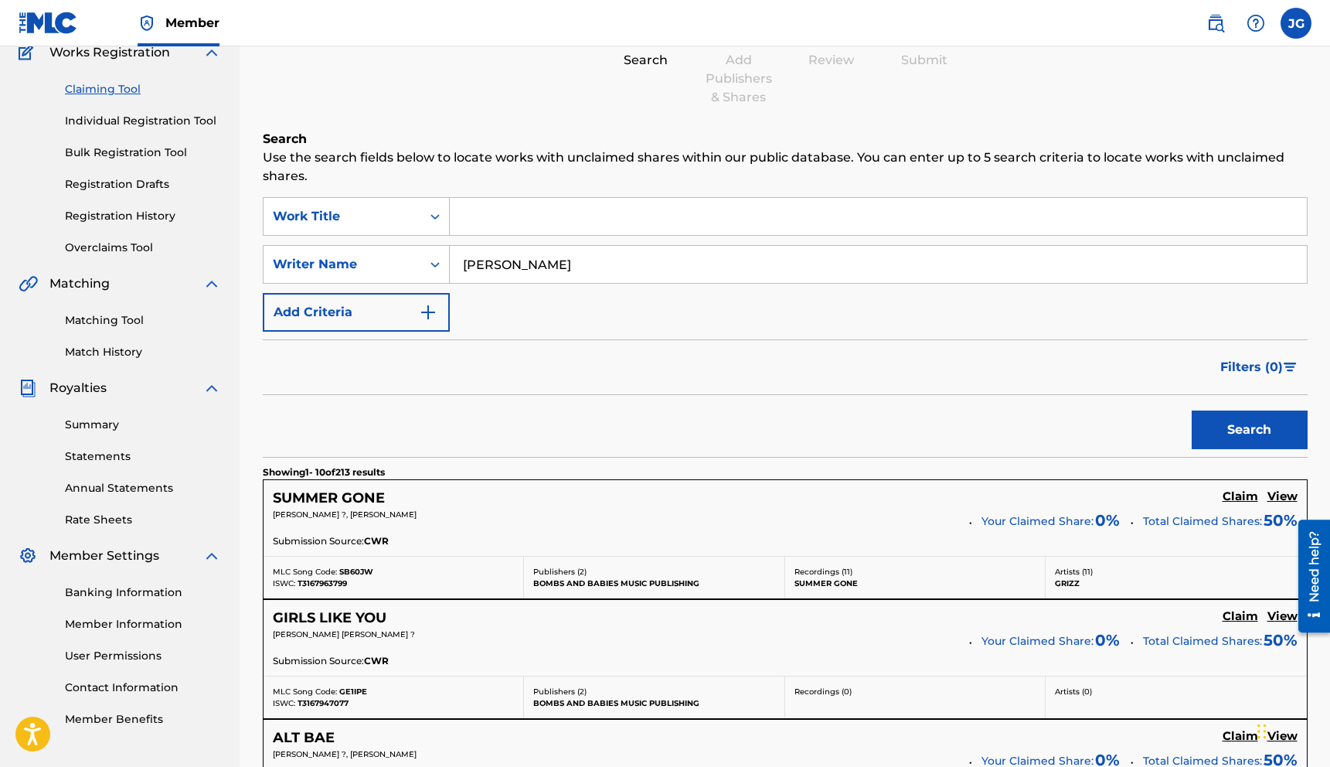
click at [1231, 491] on h5 "Claim" at bounding box center [1240, 496] width 36 height 15
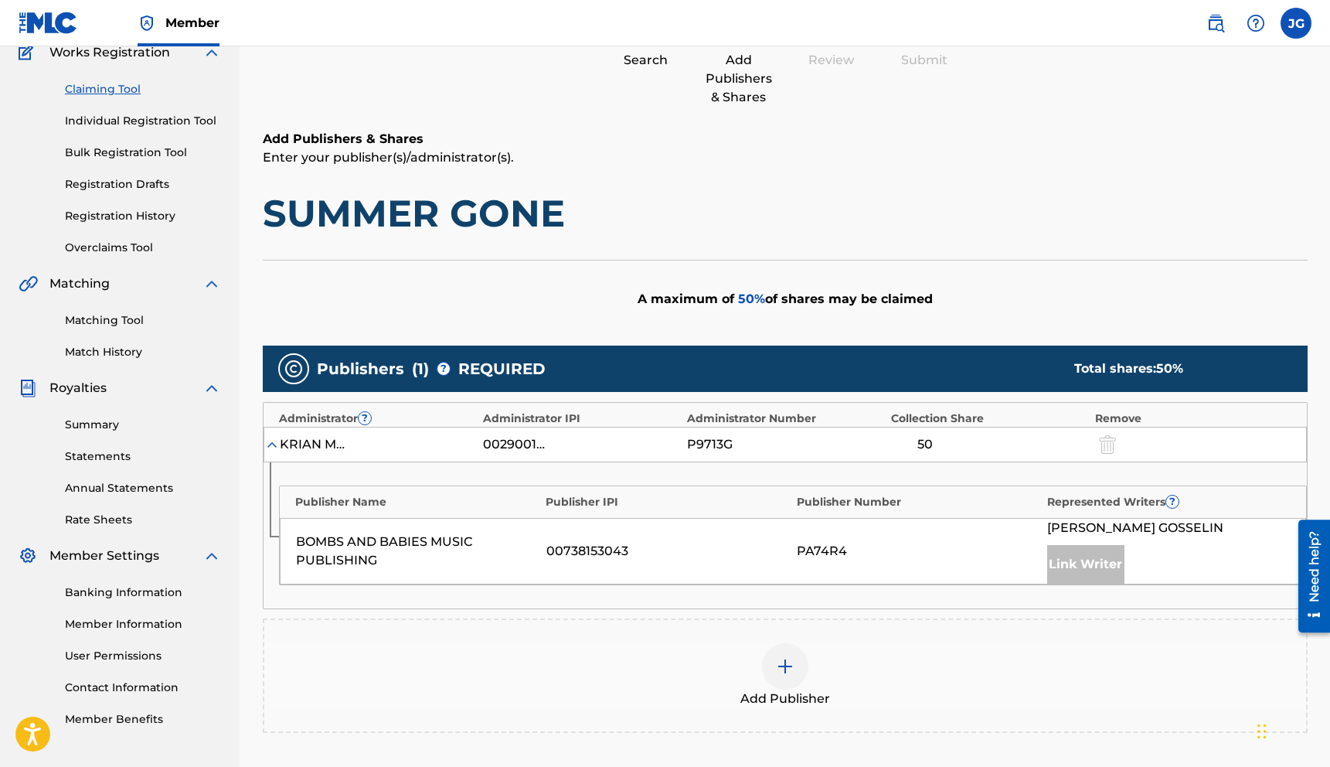
scroll to position [0, 0]
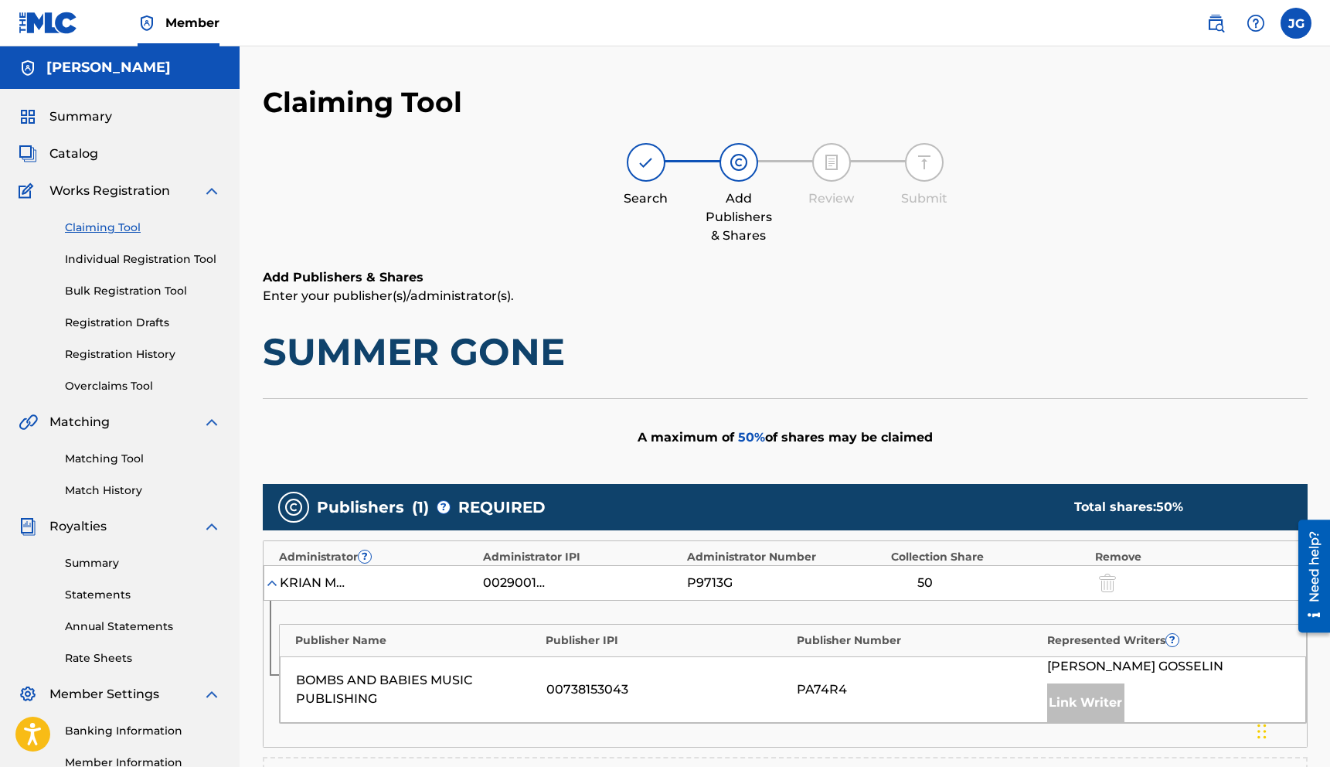
click at [132, 230] on link "Claiming Tool" at bounding box center [143, 227] width 156 height 16
click at [116, 228] on link "Claiming Tool" at bounding box center [143, 227] width 156 height 16
click at [637, 160] on img at bounding box center [646, 162] width 19 height 19
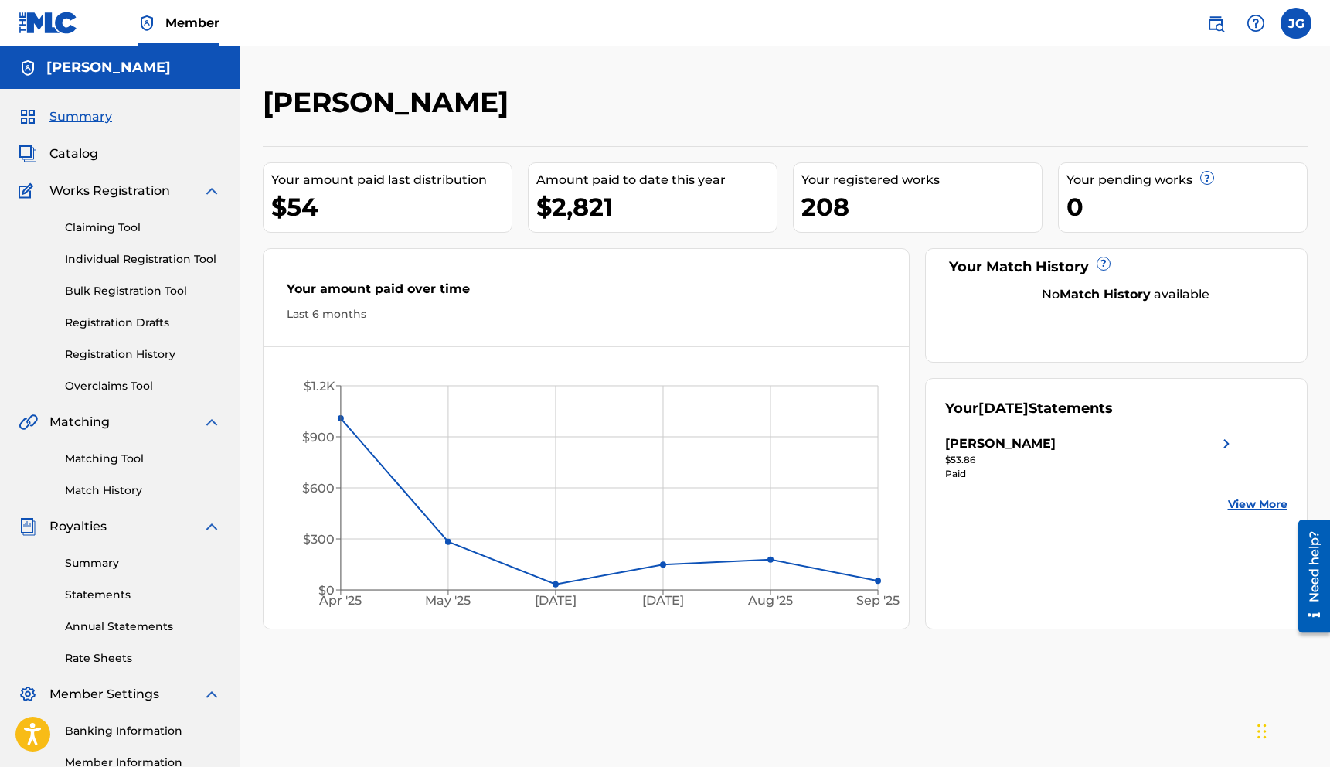
click at [124, 227] on link "Claiming Tool" at bounding box center [143, 227] width 156 height 16
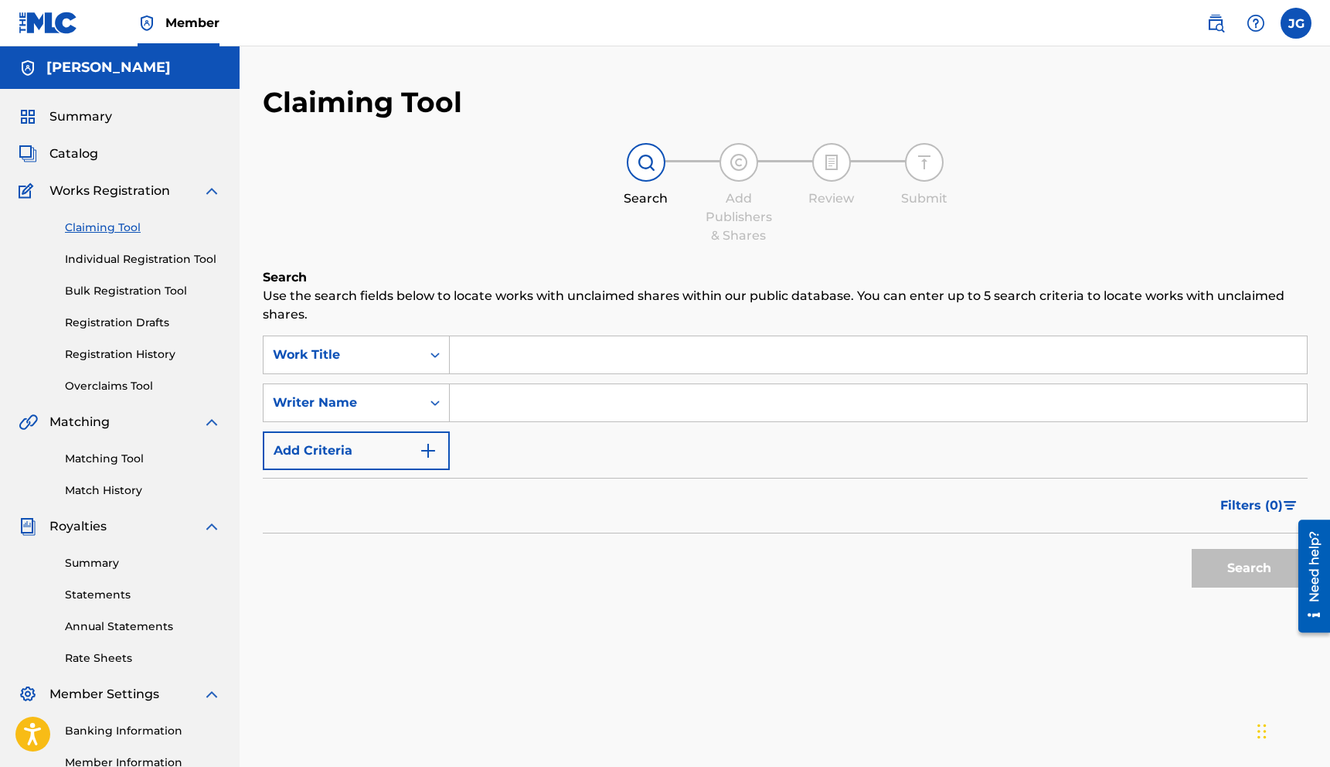
click at [527, 399] on input "Search Form" at bounding box center [878, 402] width 857 height 37
click at [500, 359] on input "Search Form" at bounding box center [878, 354] width 857 height 37
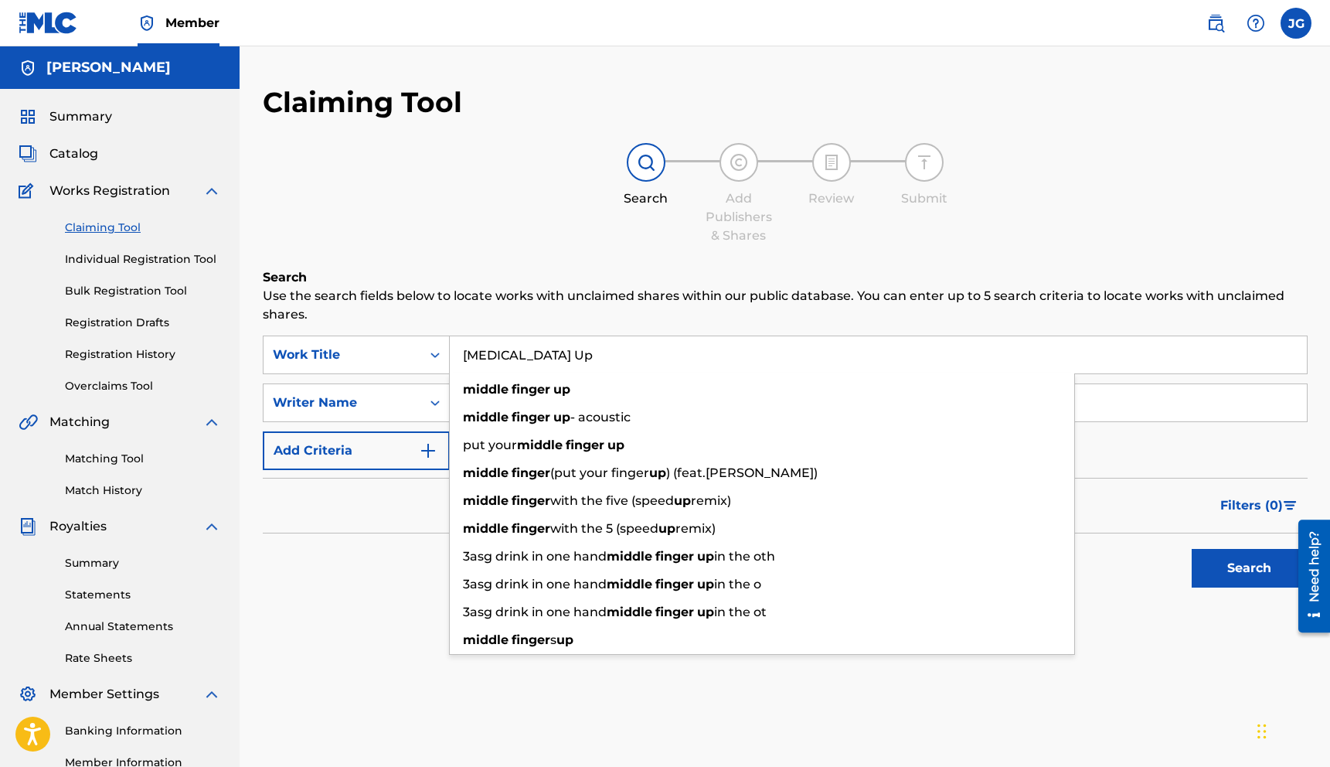
type input "[MEDICAL_DATA] Up"
click at [1192, 549] on button "Search" at bounding box center [1250, 568] width 116 height 39
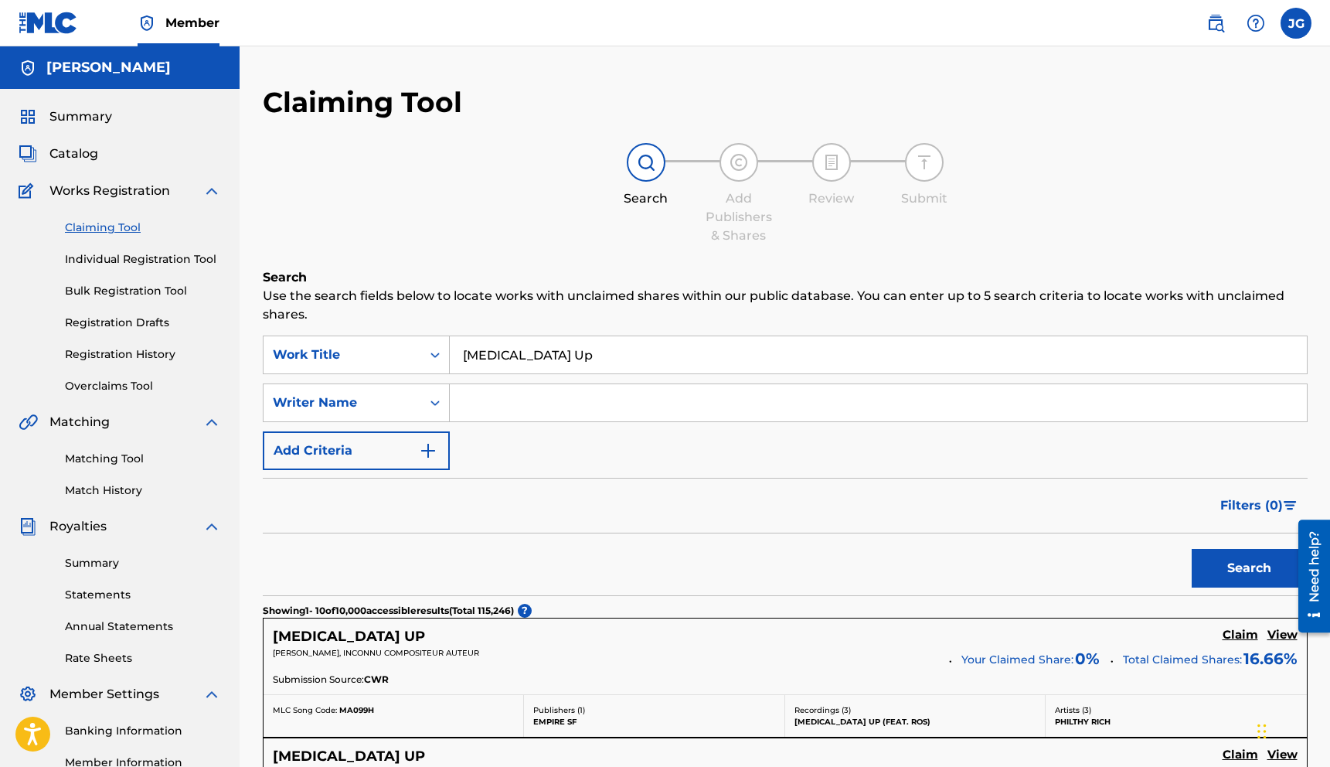
click at [596, 360] on input "[MEDICAL_DATA] Up" at bounding box center [878, 354] width 857 height 37
